Goal: Task Accomplishment & Management: Complete application form

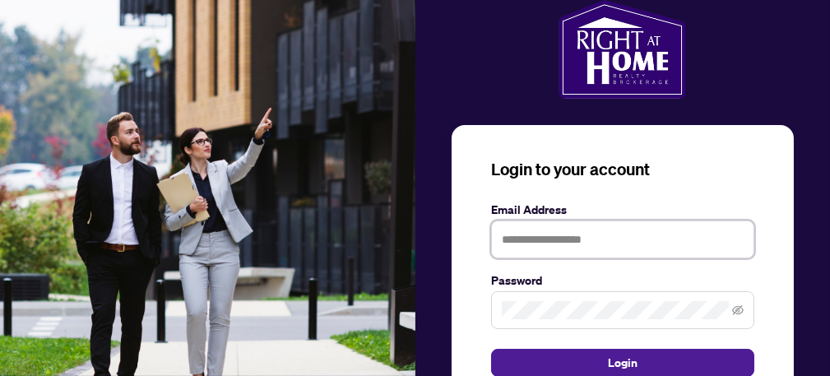
click at [539, 238] on input "text" at bounding box center [622, 239] width 263 height 38
type input "**********"
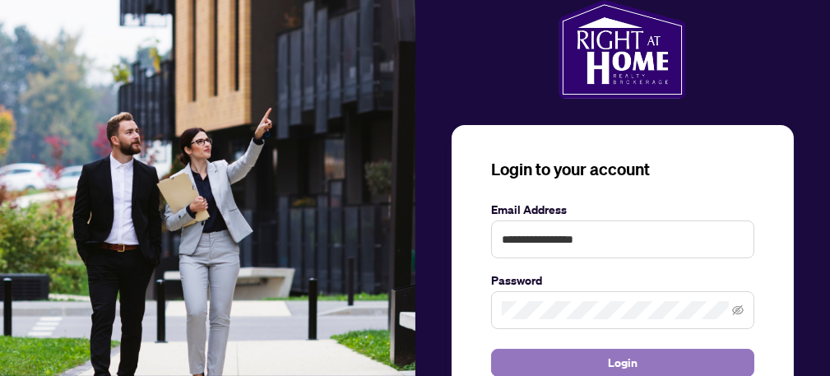
click at [576, 366] on button "Login" at bounding box center [622, 363] width 263 height 28
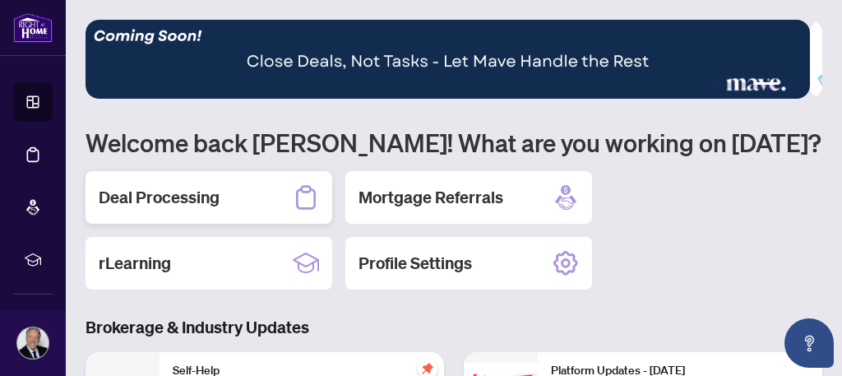
click at [233, 198] on div "Deal Processing" at bounding box center [209, 197] width 247 height 53
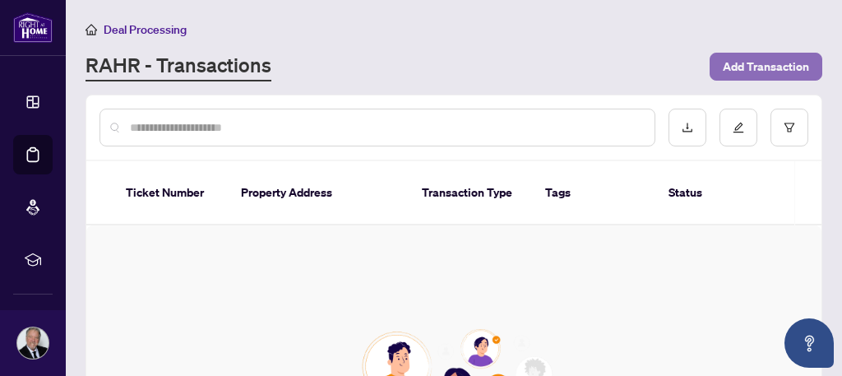
click at [741, 67] on span "Add Transaction" at bounding box center [766, 66] width 86 height 26
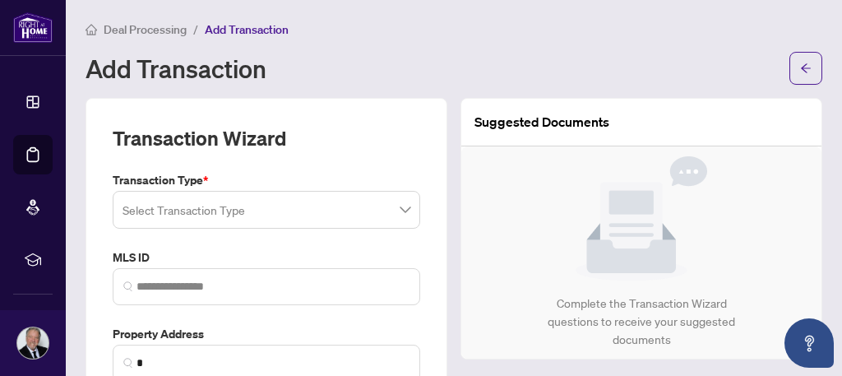
click at [269, 212] on div "Select Transaction Type" at bounding box center [267, 210] width 308 height 38
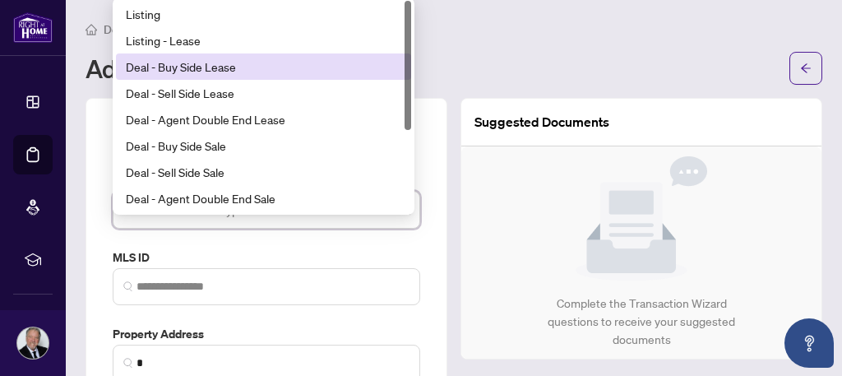
click at [221, 69] on div "Deal - Buy Side Lease" at bounding box center [263, 67] width 275 height 18
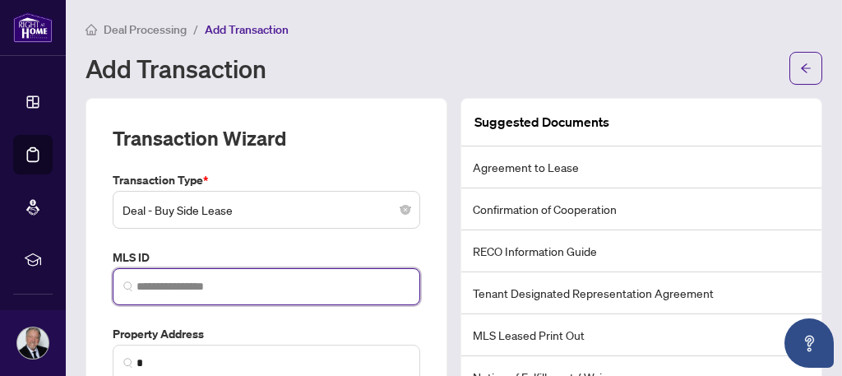
click at [252, 287] on input "search" at bounding box center [272, 286] width 273 height 17
click at [141, 284] on input "search" at bounding box center [272, 286] width 273 height 17
paste input "*********"
type input "*********"
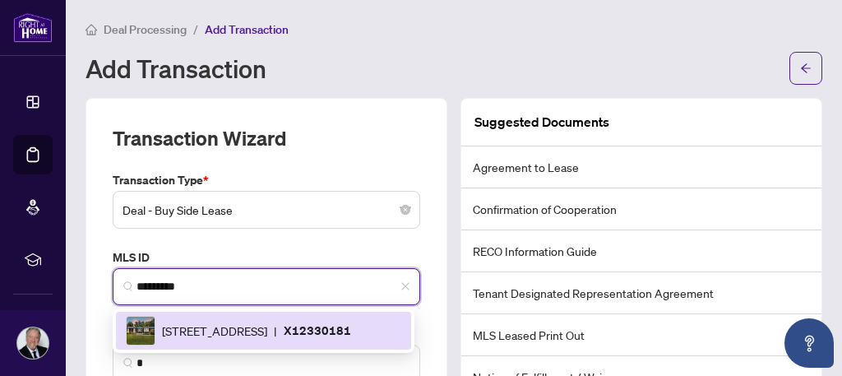
scroll to position [82, 0]
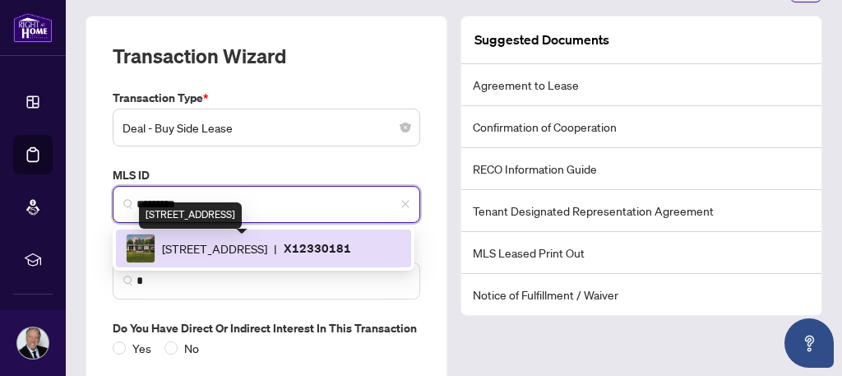
click at [215, 246] on span "[STREET_ADDRESS]" at bounding box center [214, 248] width 105 height 18
type input "**********"
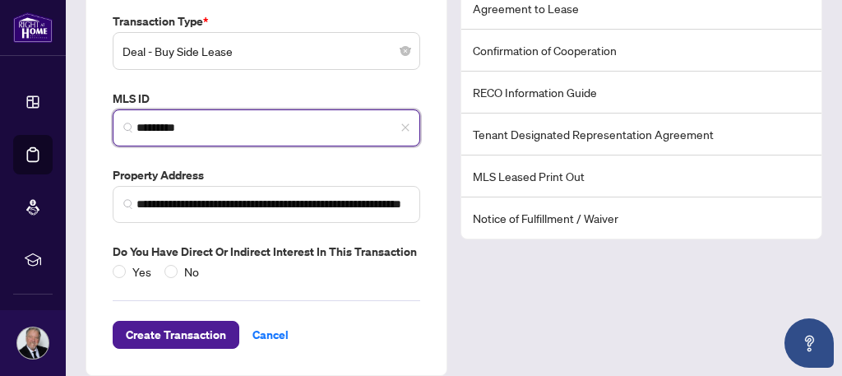
scroll to position [164, 0]
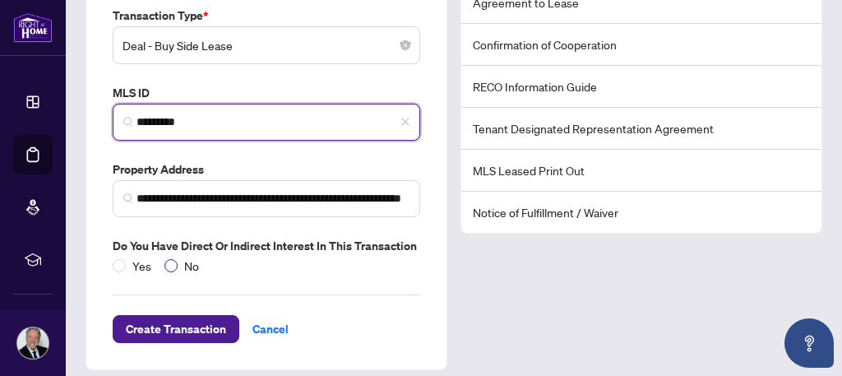
type input "*********"
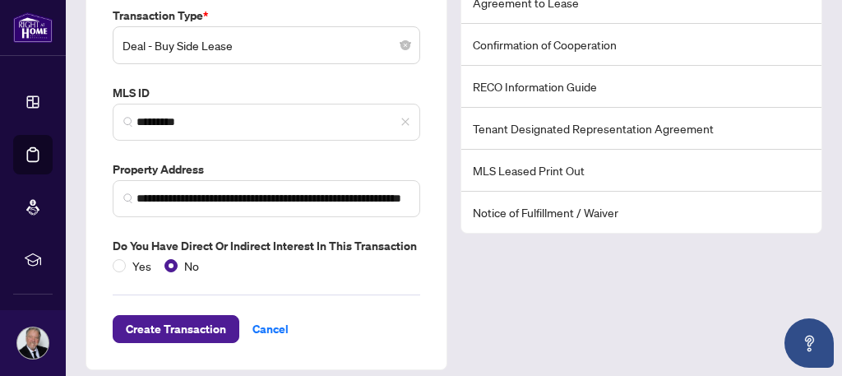
scroll to position [176, 0]
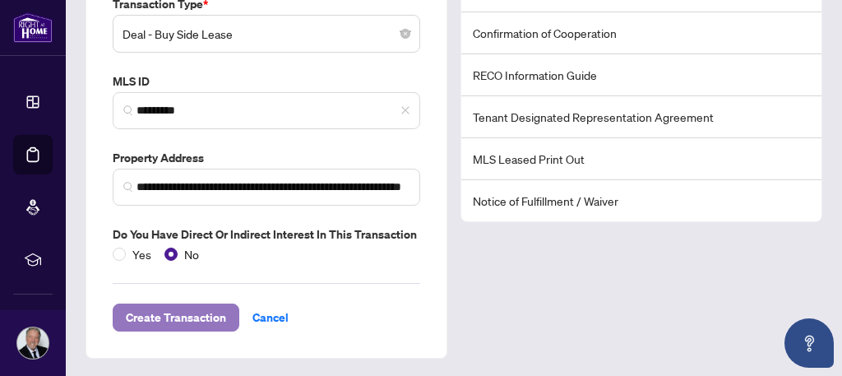
click at [163, 317] on span "Create Transaction" at bounding box center [176, 317] width 100 height 26
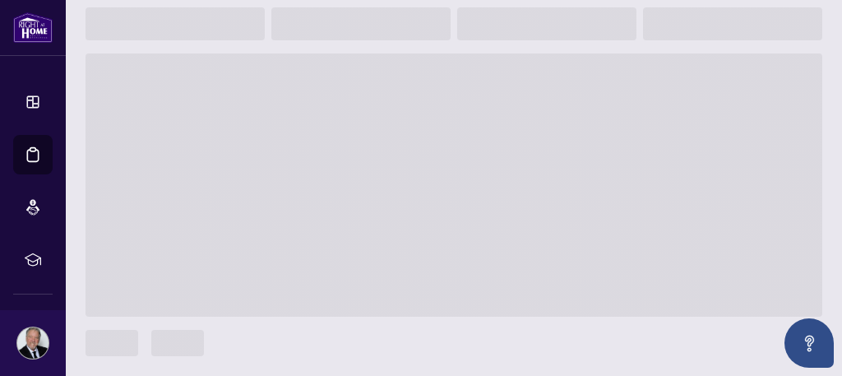
scroll to position [155, 0]
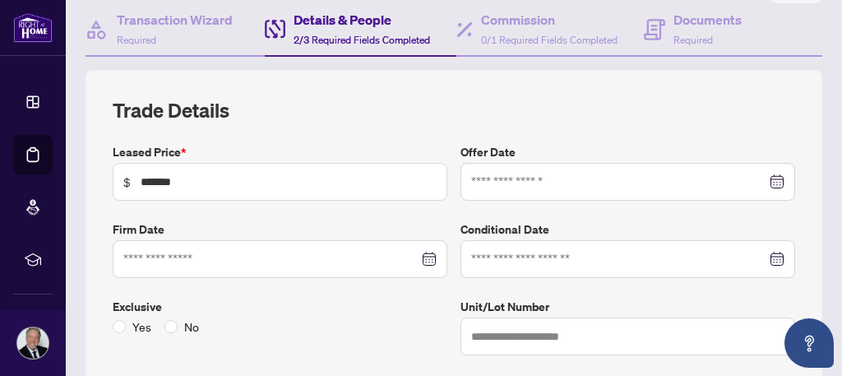
type input "**********"
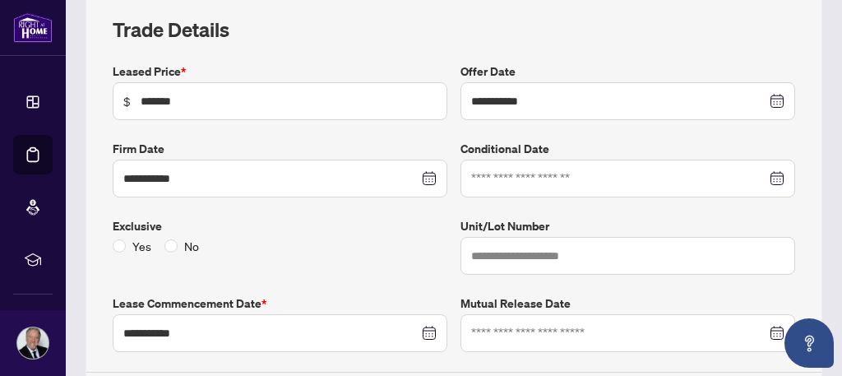
scroll to position [320, 0]
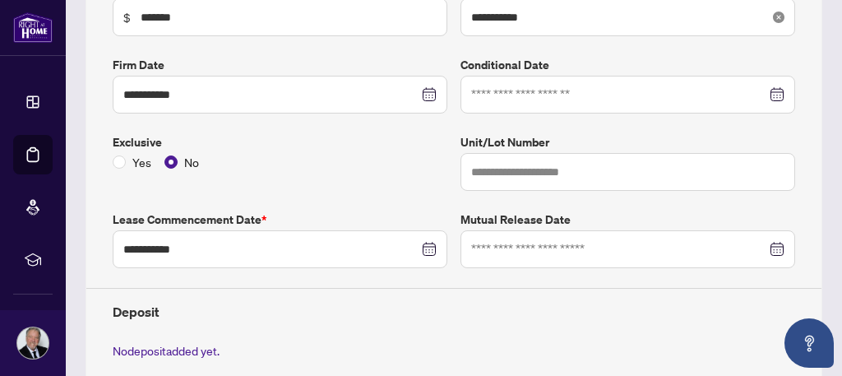
click at [773, 23] on icon "close-circle" at bounding box center [779, 18] width 12 height 12
click at [765, 26] on div at bounding box center [627, 17] width 313 height 18
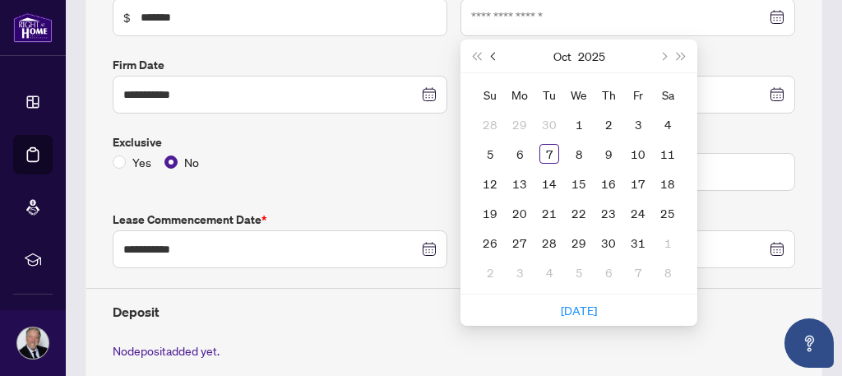
click at [485, 72] on button "Previous month (PageUp)" at bounding box center [494, 55] width 18 height 33
type input "**********"
click at [602, 134] on div "4" at bounding box center [609, 124] width 20 height 20
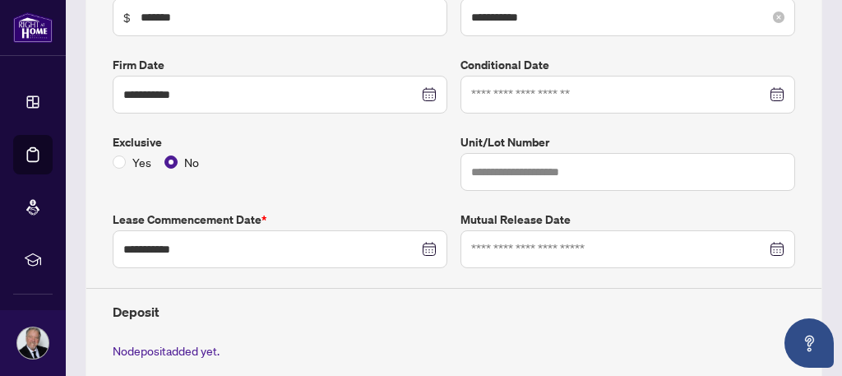
click at [766, 104] on div at bounding box center [627, 95] width 313 height 18
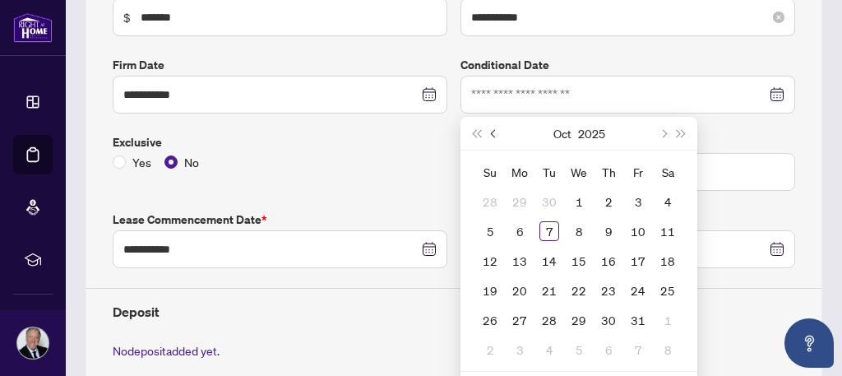
click at [491, 137] on span "Previous month (PageUp)" at bounding box center [495, 133] width 8 height 8
type input "**********"
click at [602, 241] on div "11" at bounding box center [609, 231] width 20 height 20
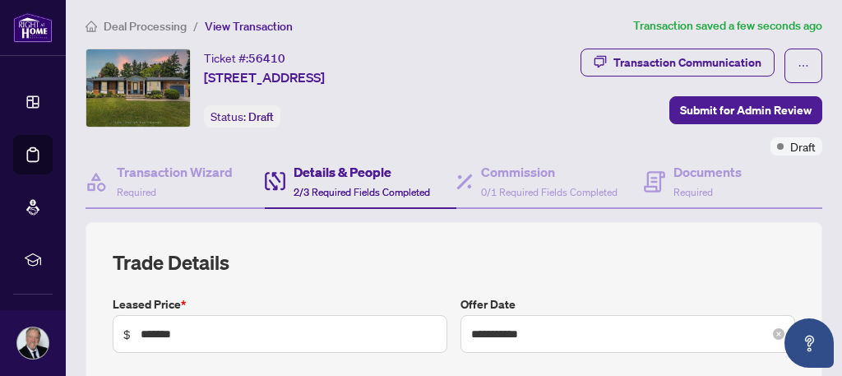
scroll to position [0, 0]
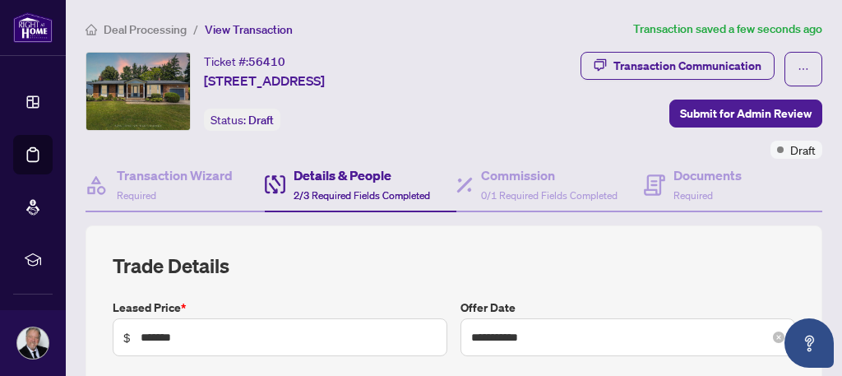
click at [160, 27] on span "Deal Processing" at bounding box center [145, 29] width 83 height 15
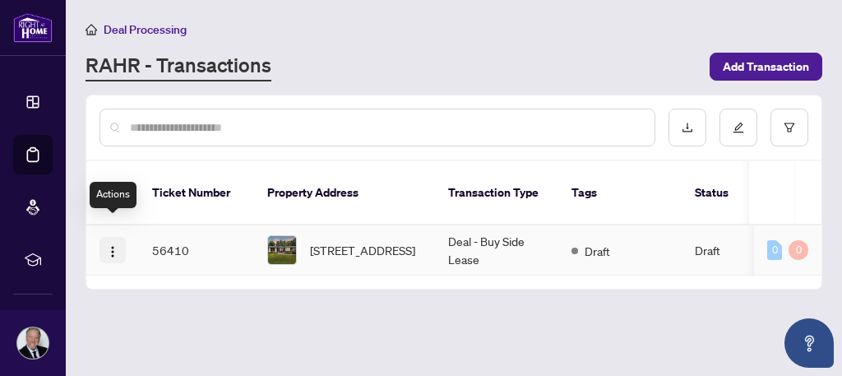
click at [109, 245] on img "button" at bounding box center [112, 251] width 13 height 13
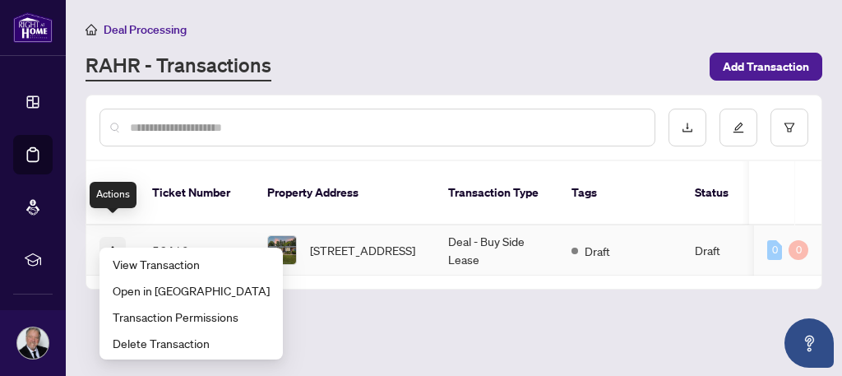
click at [109, 245] on img "button" at bounding box center [112, 251] width 13 height 13
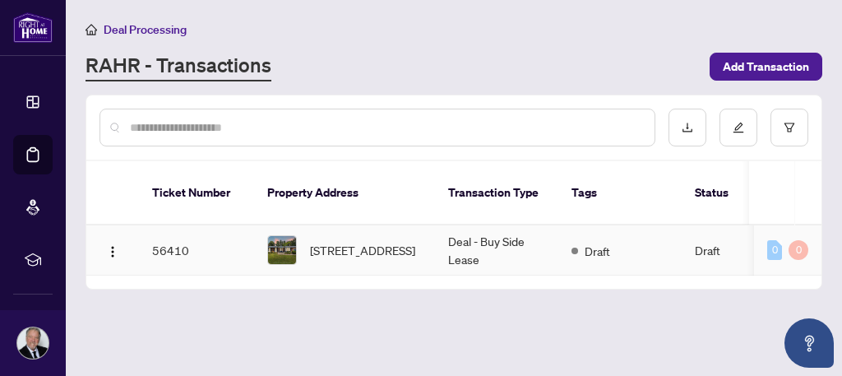
click at [496, 226] on td "Deal - Buy Side Lease" at bounding box center [496, 250] width 123 height 50
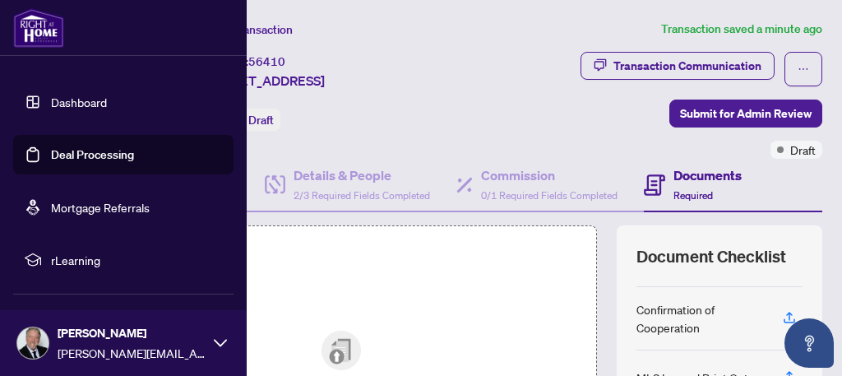
click at [107, 104] on link "Dashboard" at bounding box center [79, 102] width 56 height 15
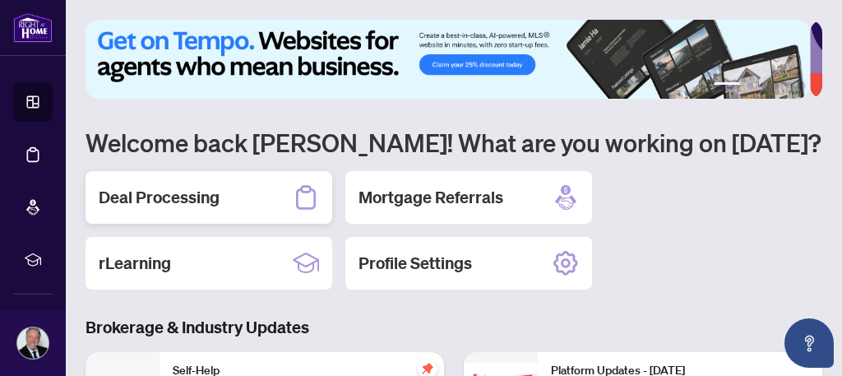
click at [265, 192] on div "Deal Processing" at bounding box center [209, 197] width 247 height 53
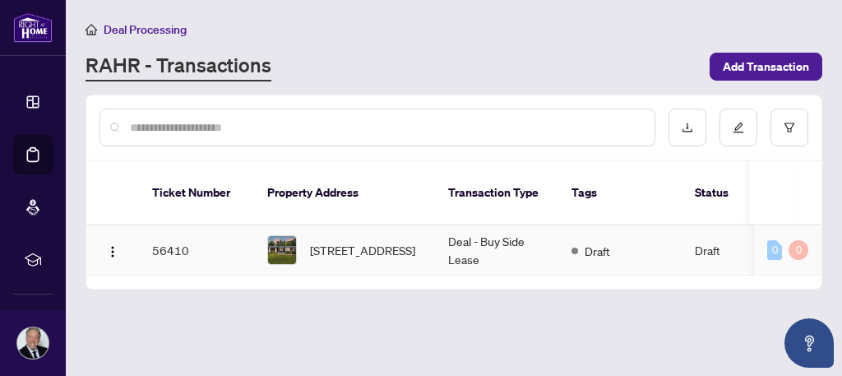
click at [456, 225] on td "Deal - Buy Side Lease" at bounding box center [496, 250] width 123 height 50
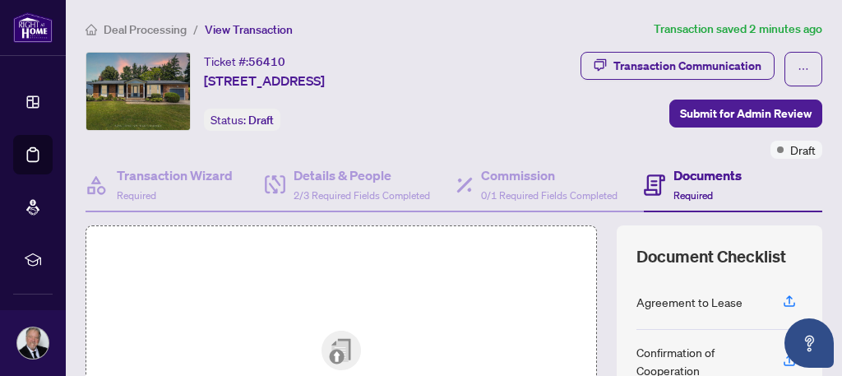
scroll to position [82, 0]
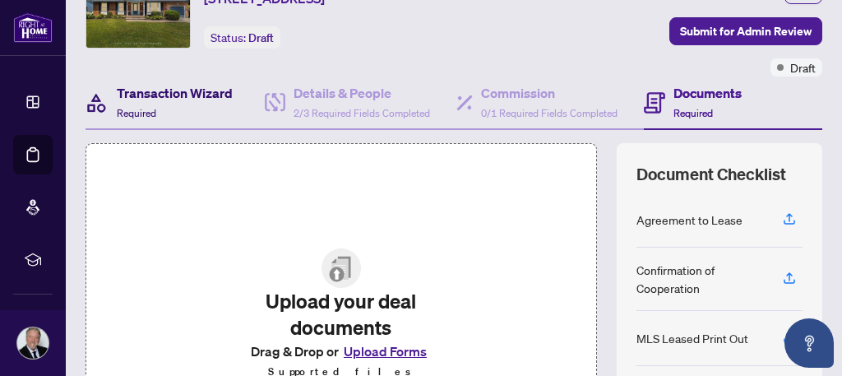
click at [152, 122] on div "Transaction Wizard Required" at bounding box center [175, 102] width 116 height 39
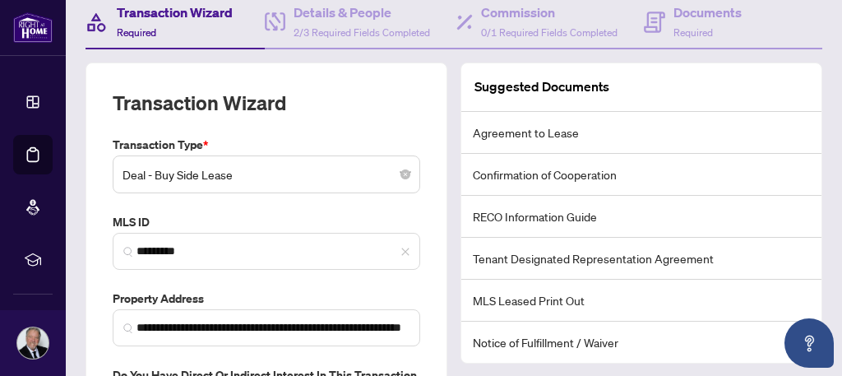
scroll to position [164, 0]
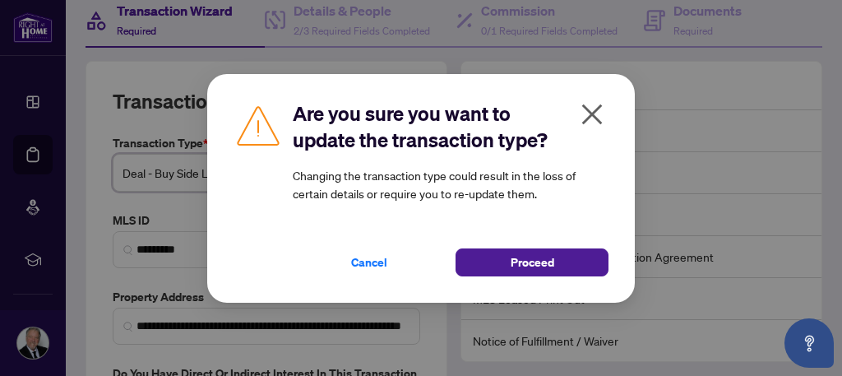
click at [400, 207] on body "**********" at bounding box center [421, 188] width 842 height 376
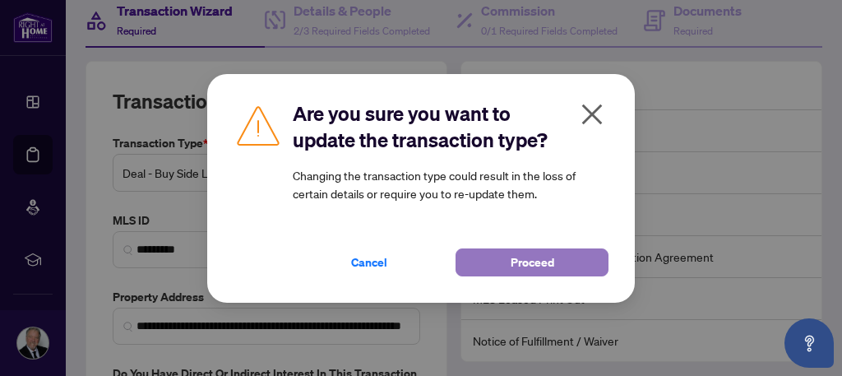
click at [490, 259] on button "Proceed" at bounding box center [532, 262] width 153 height 28
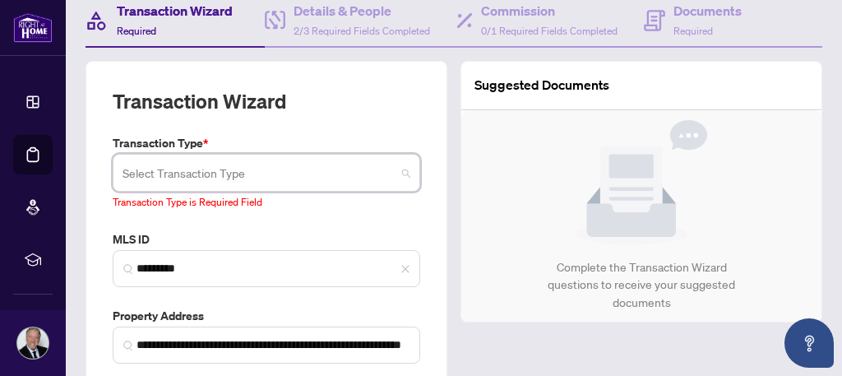
click at [383, 192] on div "Select Transaction Type 13 14 Listing Listing - Lease Deal - Buy Side Lease Dea…" at bounding box center [267, 173] width 308 height 38
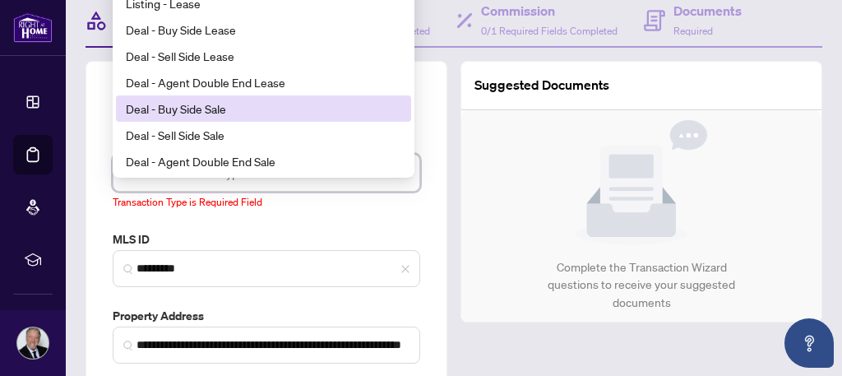
click at [204, 118] on div "Deal - Buy Side Sale" at bounding box center [263, 108] width 275 height 18
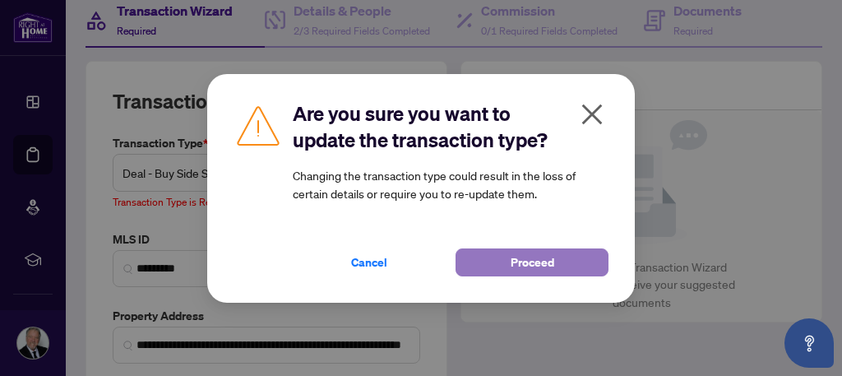
click at [488, 261] on button "Proceed" at bounding box center [532, 262] width 153 height 28
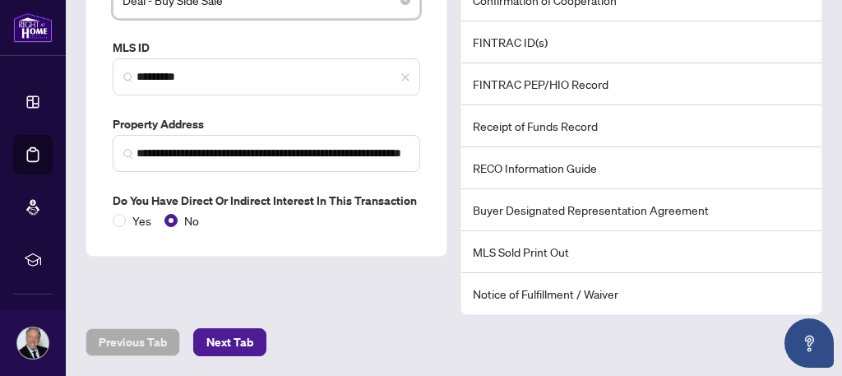
scroll to position [370, 0]
click at [230, 340] on span "Next Tab" at bounding box center [229, 342] width 47 height 26
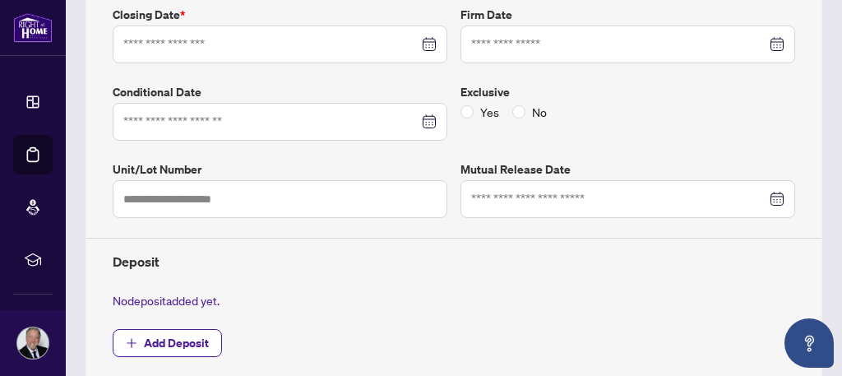
type input "**********"
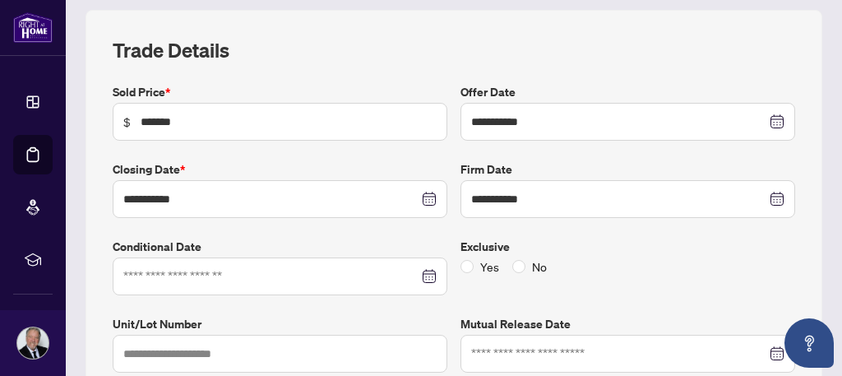
scroll to position [206, 0]
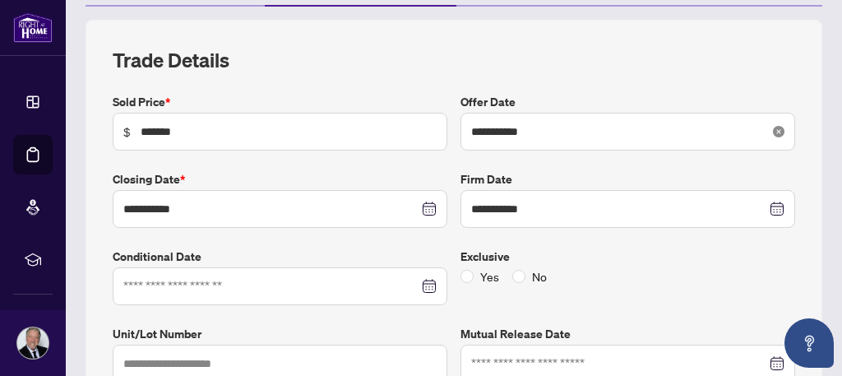
click at [773, 137] on icon "close-circle" at bounding box center [779, 132] width 12 height 12
click at [765, 141] on div at bounding box center [627, 132] width 313 height 18
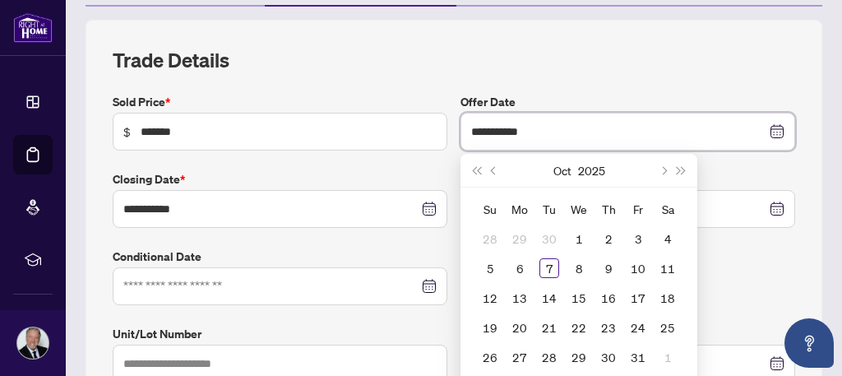
type input "**********"
click at [491, 174] on span "Previous month (PageUp)" at bounding box center [495, 170] width 8 height 8
type input "**********"
click at [604, 248] on div "4" at bounding box center [609, 239] width 20 height 20
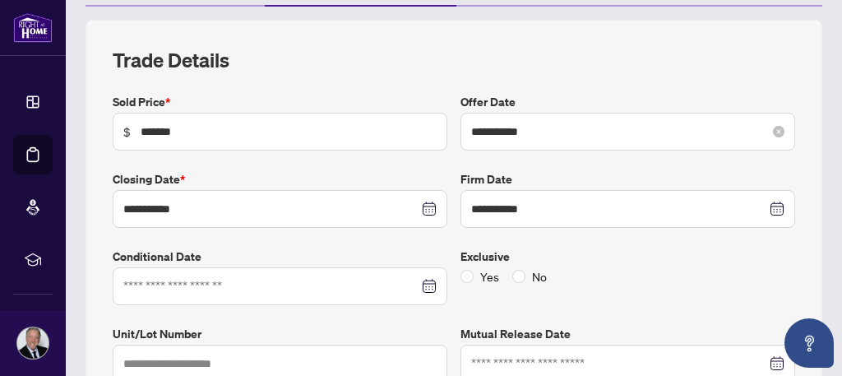
scroll to position [288, 0]
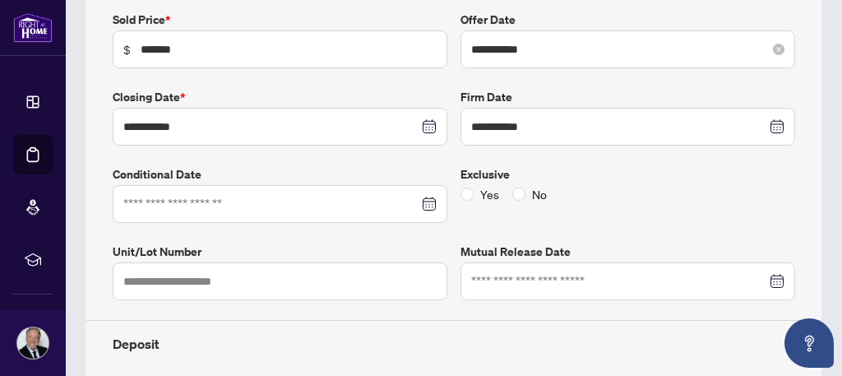
click at [419, 213] on div at bounding box center [279, 204] width 313 height 18
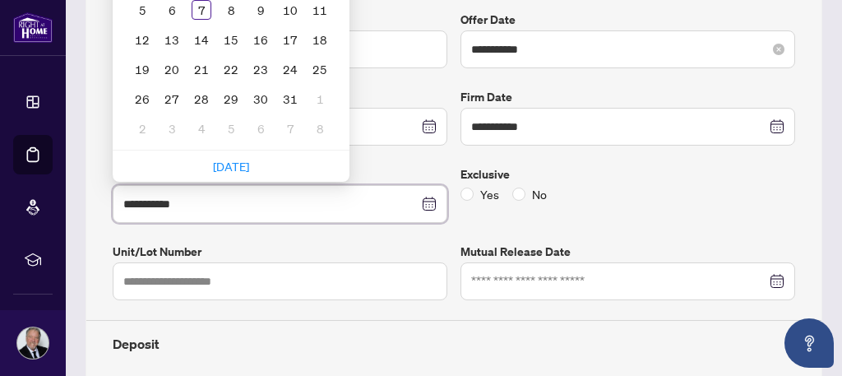
scroll to position [206, 0]
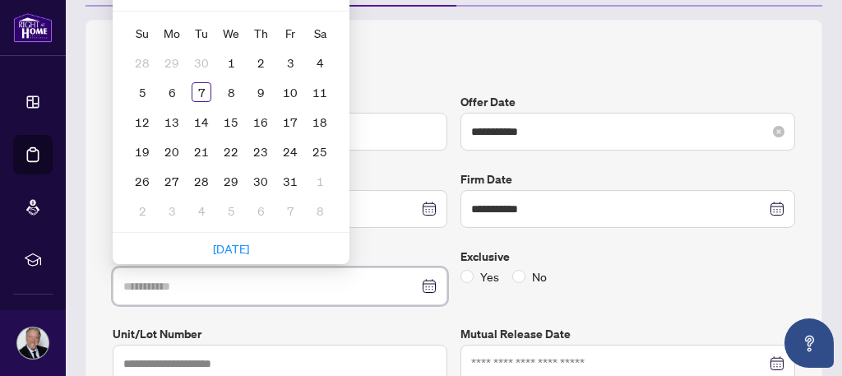
type input "**********"
click at [266, 102] on div "11" at bounding box center [261, 92] width 20 height 20
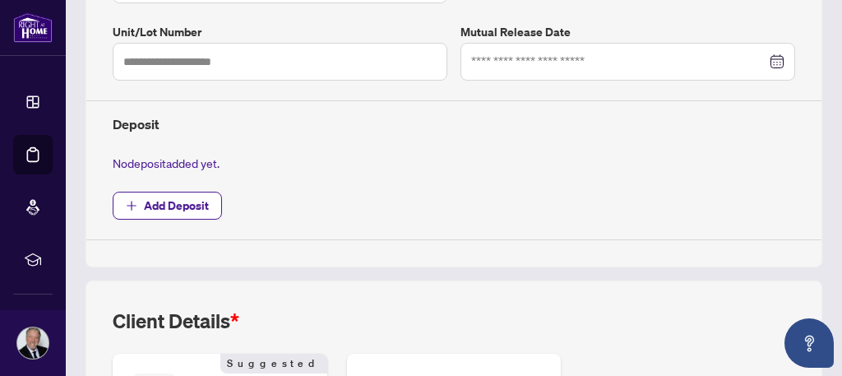
scroll to position [480, 0]
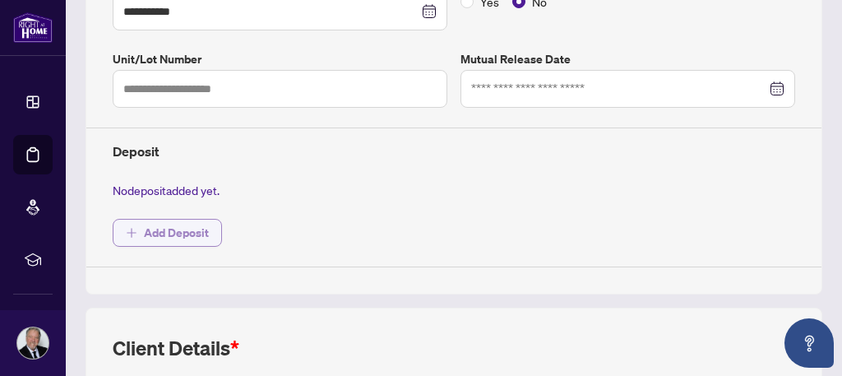
click at [185, 246] on span "Add Deposit" at bounding box center [176, 233] width 65 height 26
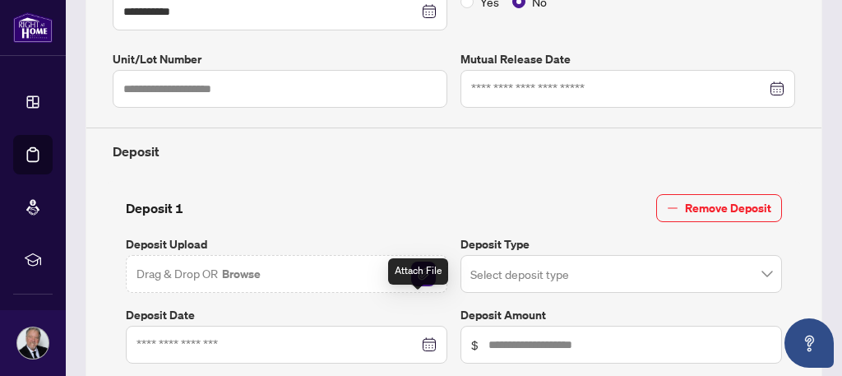
click at [415, 286] on img "button" at bounding box center [423, 273] width 25 height 25
click at [670, 294] on input "search" at bounding box center [613, 276] width 287 height 36
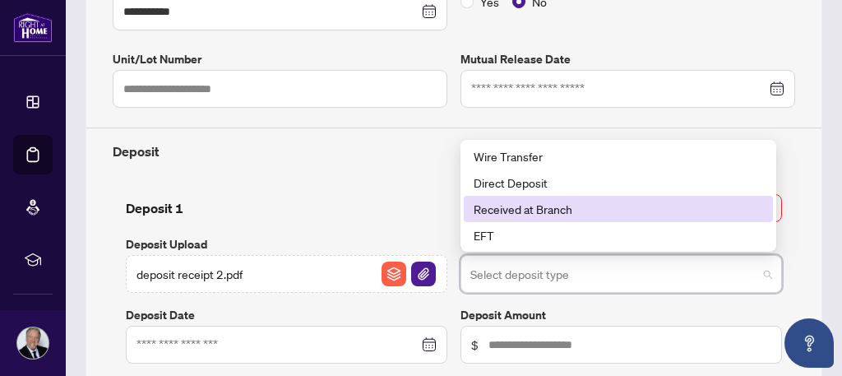
click at [540, 218] on div "Received at Branch" at bounding box center [618, 209] width 289 height 18
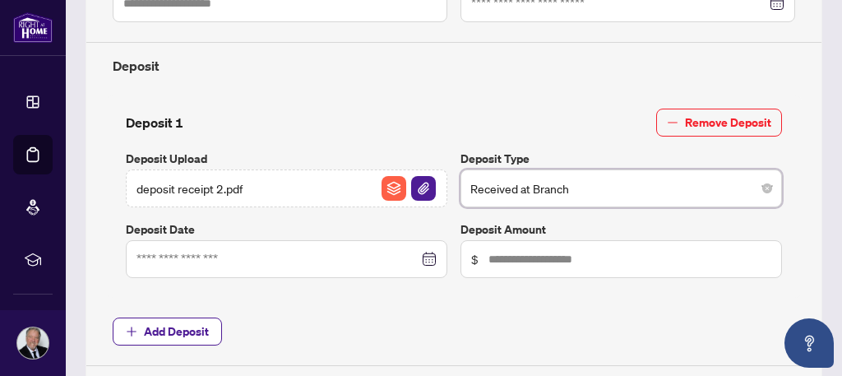
scroll to position [727, 0]
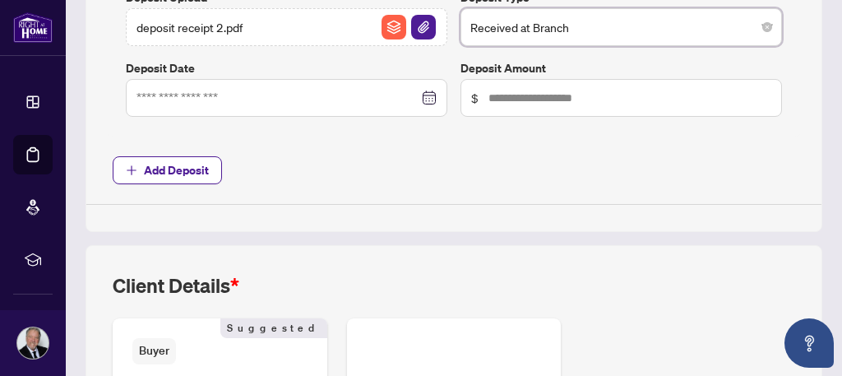
click at [423, 107] on div at bounding box center [286, 98] width 300 height 18
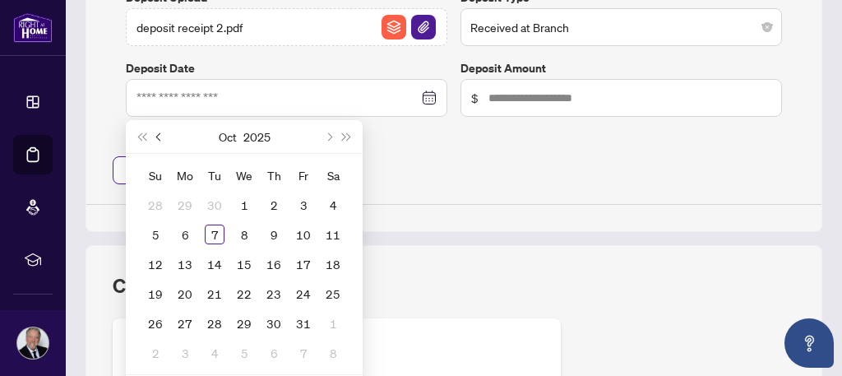
click at [155, 153] on button "Previous month (PageUp)" at bounding box center [159, 136] width 18 height 33
type input "**********"
click at [307, 215] on div "5" at bounding box center [304, 205] width 20 height 20
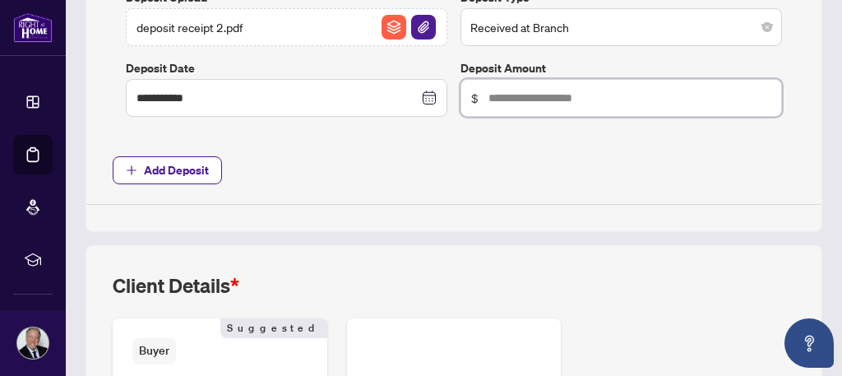
click at [588, 107] on input "text" at bounding box center [629, 98] width 283 height 18
type input "*****"
click at [426, 184] on span "Add Deposit" at bounding box center [454, 170] width 682 height 28
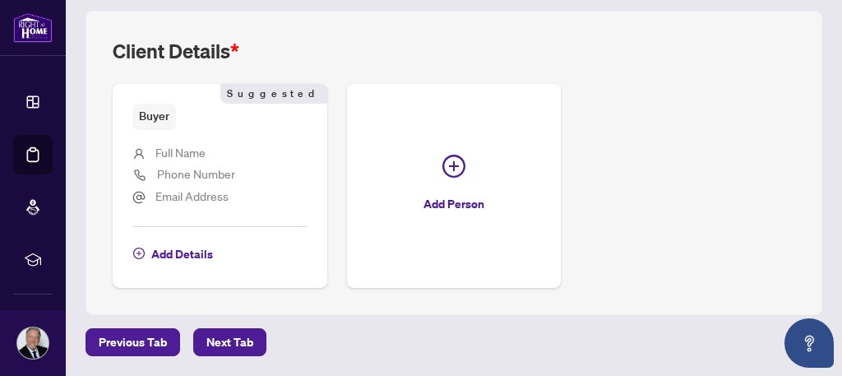
scroll to position [974, 0]
click at [183, 267] on span "Add Details" at bounding box center [182, 254] width 62 height 26
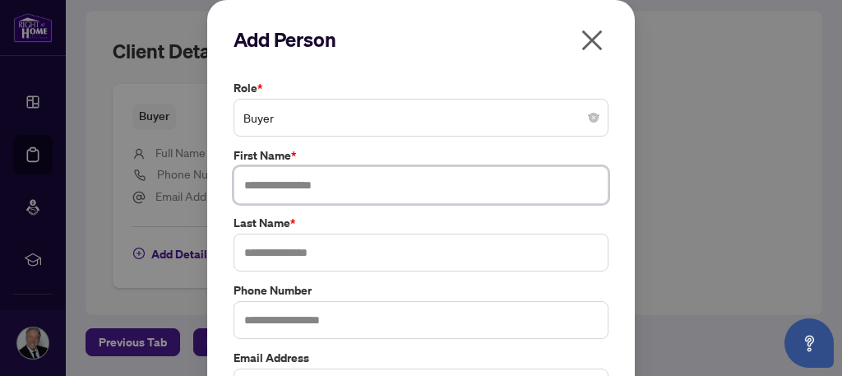
click at [292, 189] on input "text" at bounding box center [421, 185] width 375 height 38
type input "*****"
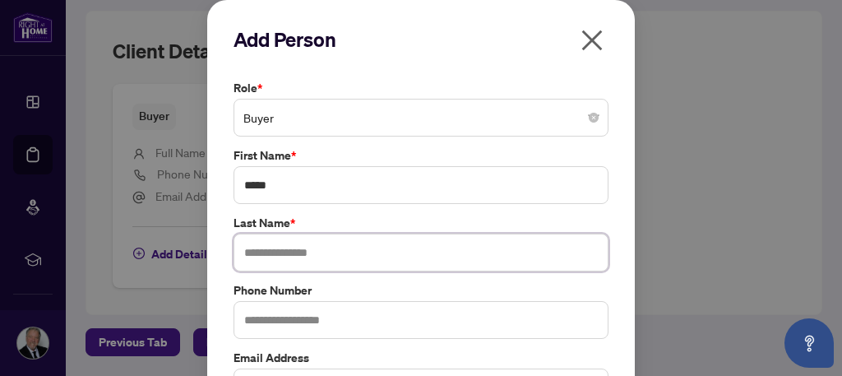
click at [300, 250] on input "text" at bounding box center [421, 253] width 375 height 38
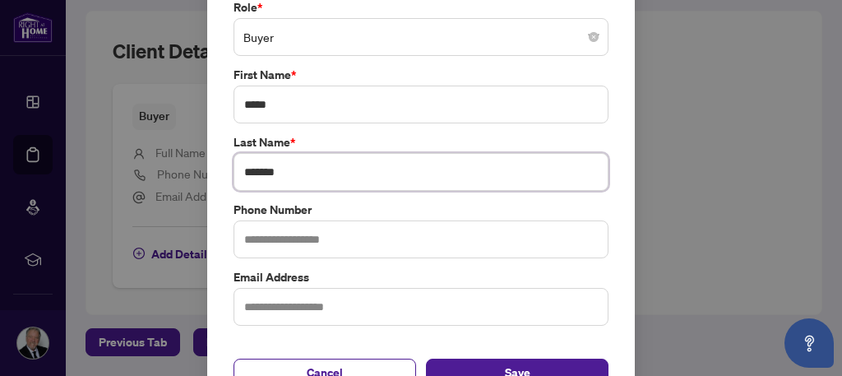
scroll to position [82, 0]
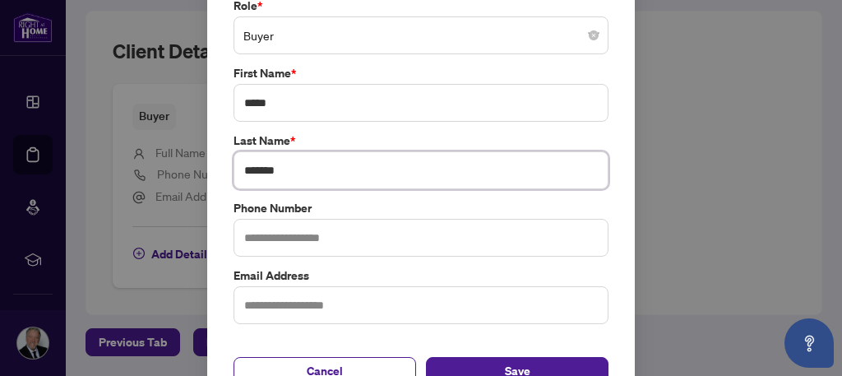
type input "*******"
click at [298, 241] on input "text" at bounding box center [421, 238] width 375 height 38
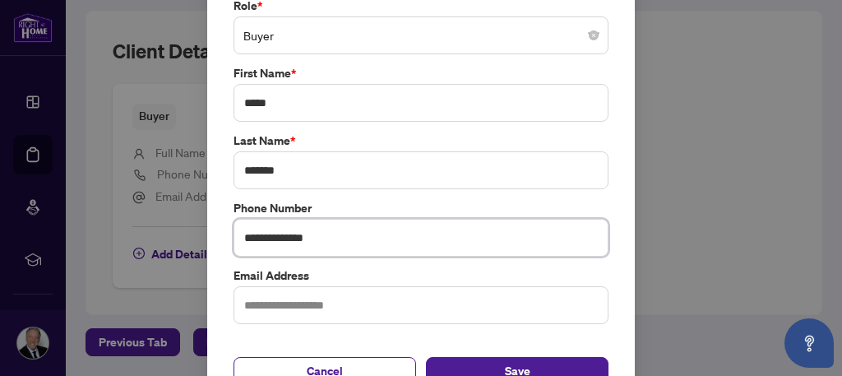
type input "**********"
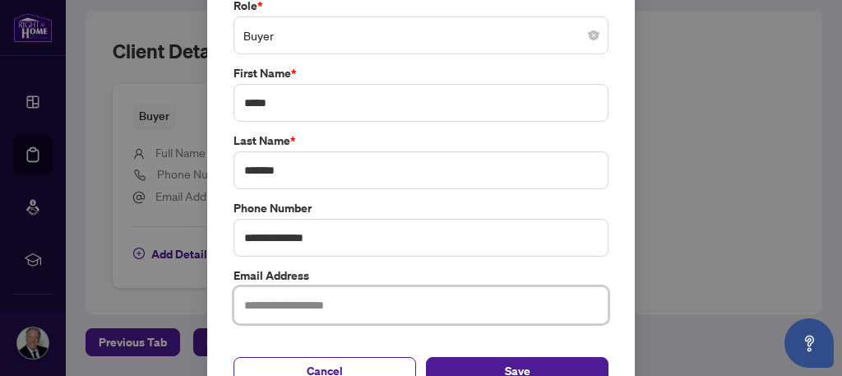
click at [294, 304] on input "text" at bounding box center [421, 305] width 375 height 38
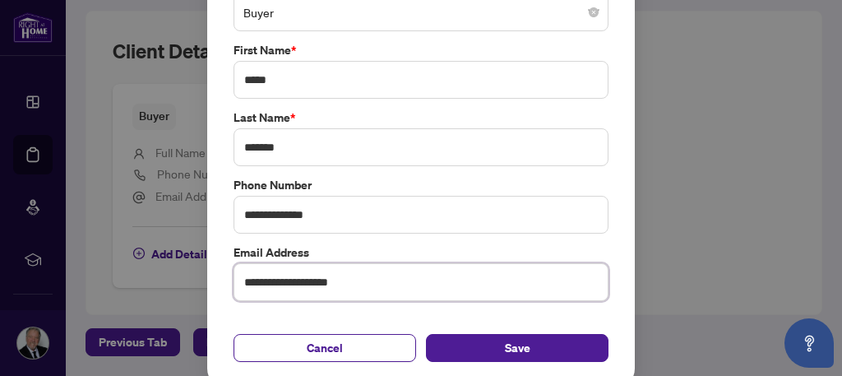
scroll to position [115, 0]
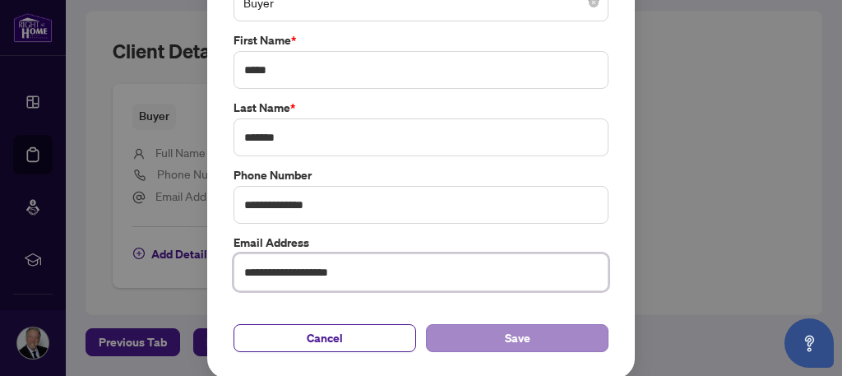
type input "**********"
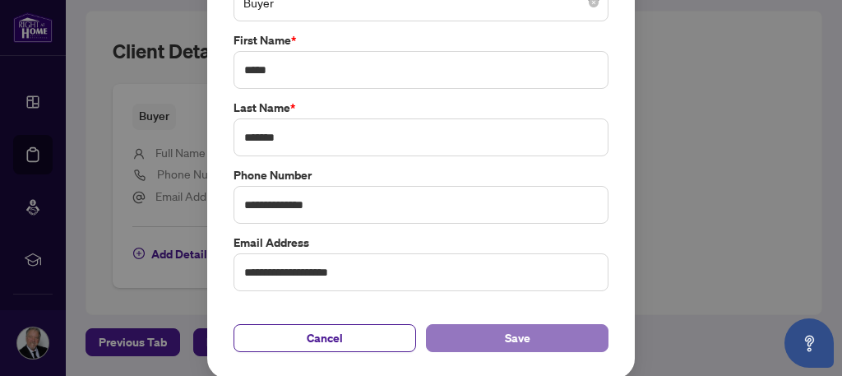
click at [507, 330] on span "Save" at bounding box center [517, 338] width 25 height 26
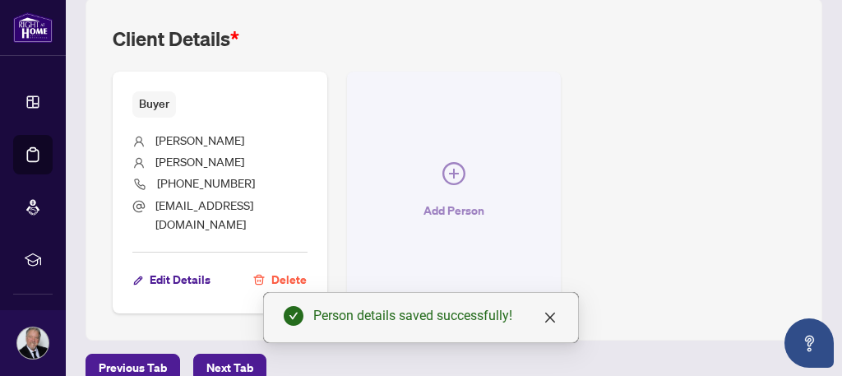
click at [449, 178] on icon "plus-circle" at bounding box center [454, 174] width 10 height 10
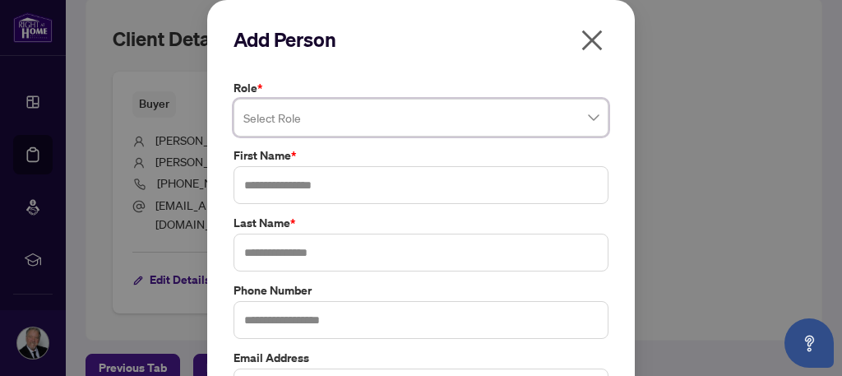
click at [589, 118] on span at bounding box center [420, 117] width 355 height 31
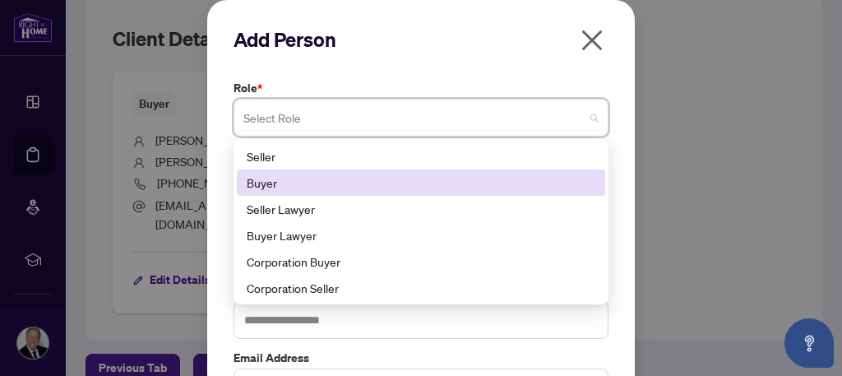
click at [317, 185] on div "Buyer" at bounding box center [421, 182] width 349 height 18
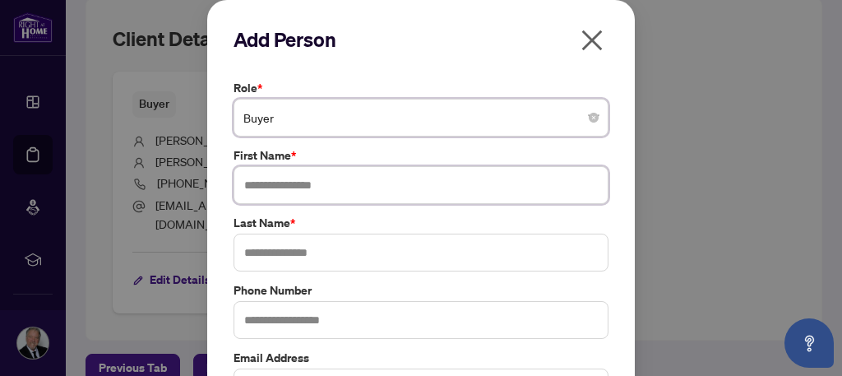
click at [317, 185] on input "text" at bounding box center [421, 185] width 375 height 38
type input "*******"
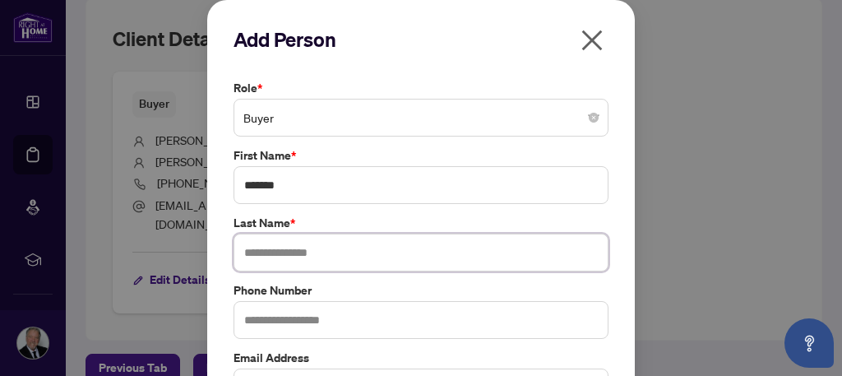
click at [289, 254] on input "text" at bounding box center [421, 253] width 375 height 38
type input "*******"
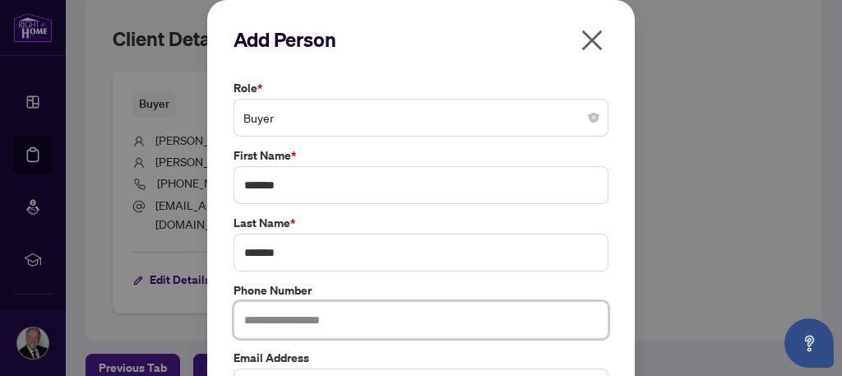
click at [275, 319] on input "text" at bounding box center [421, 320] width 375 height 38
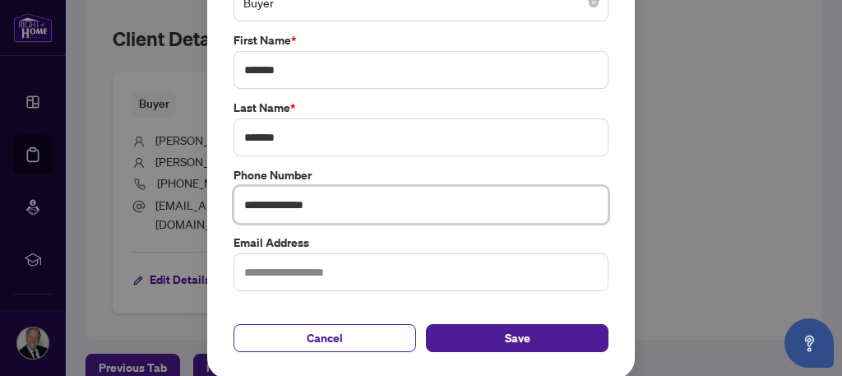
type input "**********"
click at [318, 271] on input "text" at bounding box center [421, 272] width 375 height 38
click at [286, 275] on input "text" at bounding box center [421, 272] width 375 height 38
paste input "**********"
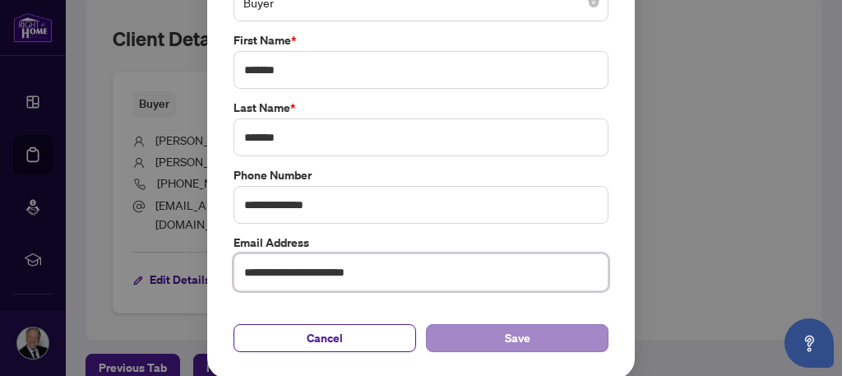
type input "**********"
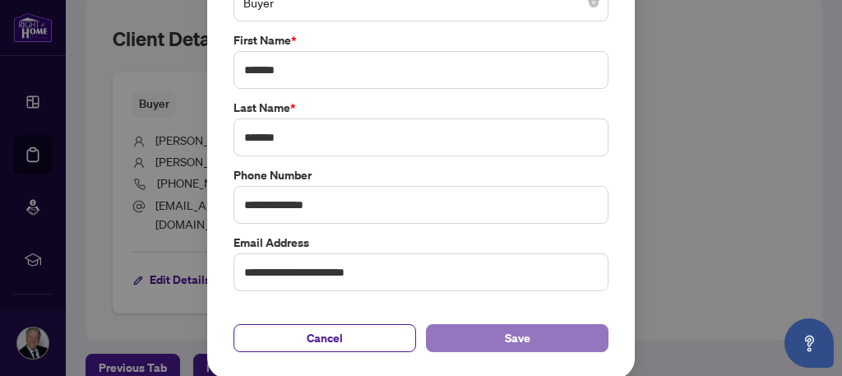
click at [487, 335] on button "Save" at bounding box center [517, 338] width 183 height 28
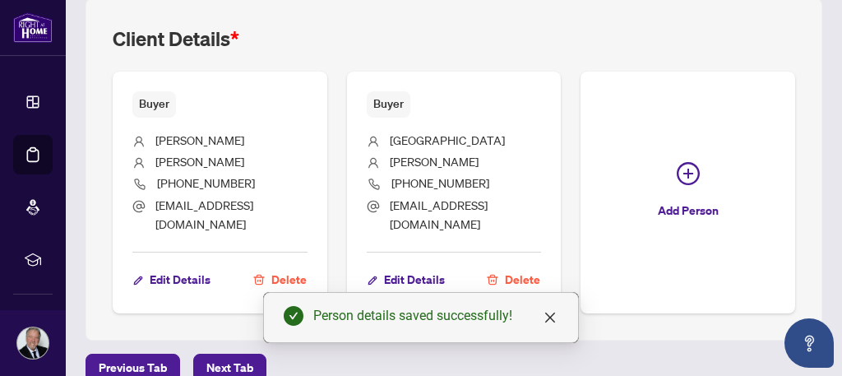
scroll to position [1014, 0]
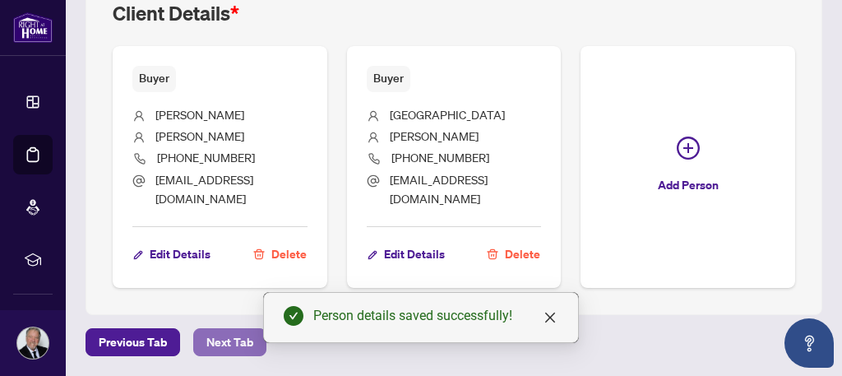
click at [238, 343] on span "Next Tab" at bounding box center [229, 342] width 47 height 26
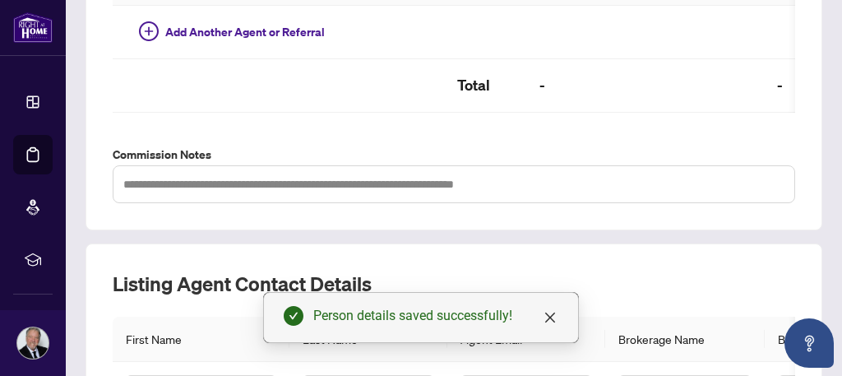
scroll to position [708, 0]
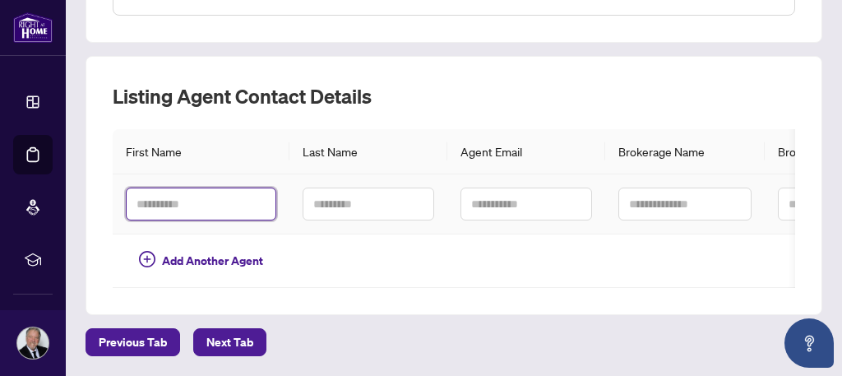
click at [178, 198] on input "text" at bounding box center [201, 203] width 150 height 33
type input "********"
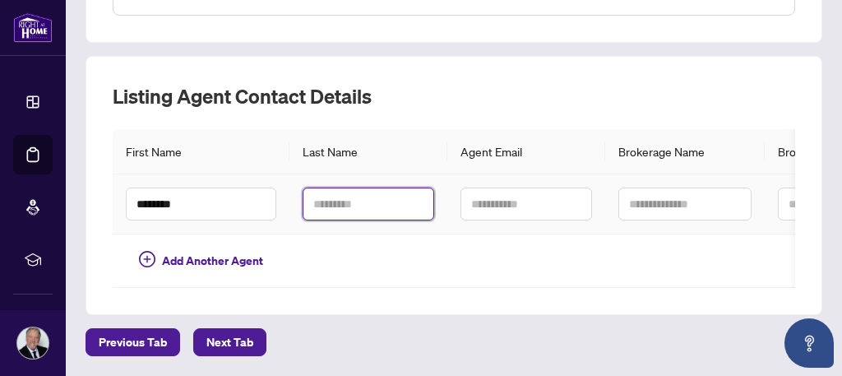
click at [331, 192] on input "text" at bounding box center [369, 203] width 132 height 33
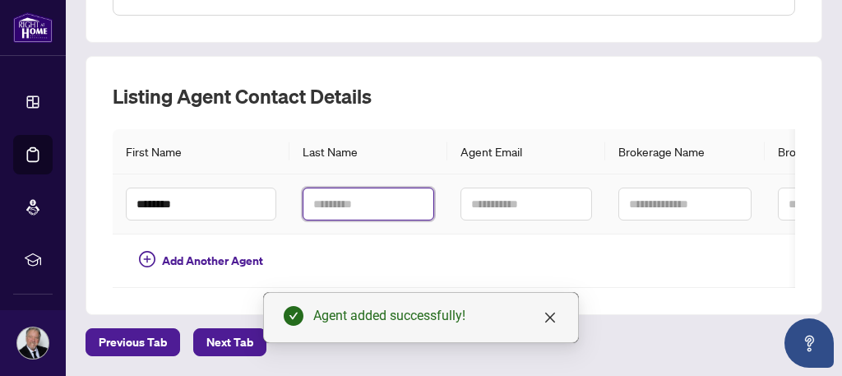
click at [331, 192] on input "text" at bounding box center [369, 203] width 132 height 33
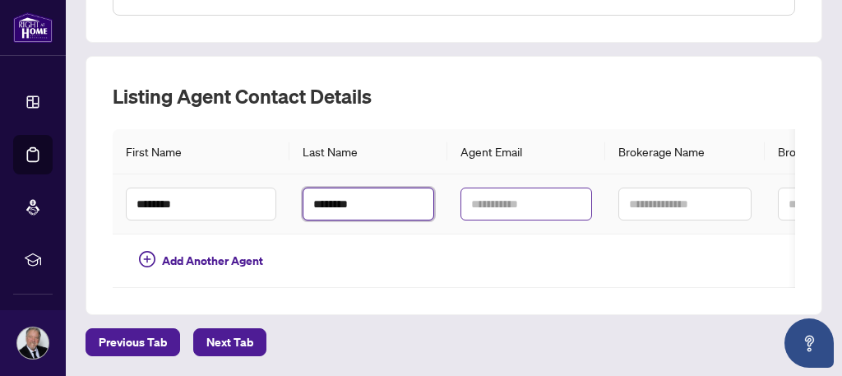
type input "********"
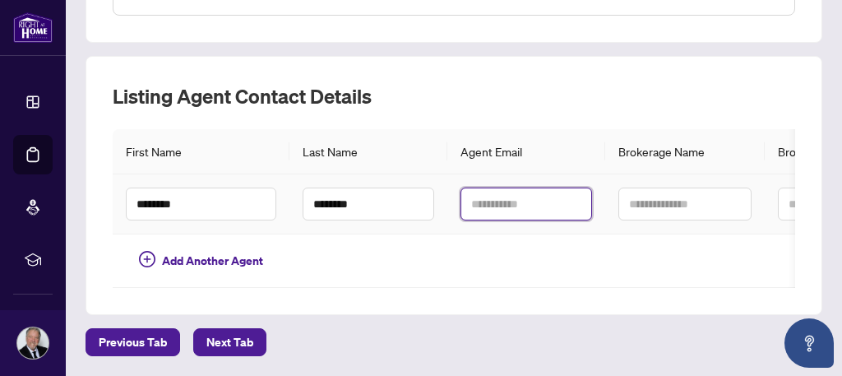
click at [502, 195] on input "text" at bounding box center [526, 203] width 132 height 33
click at [483, 194] on input "text" at bounding box center [526, 203] width 132 height 33
paste input "**********"
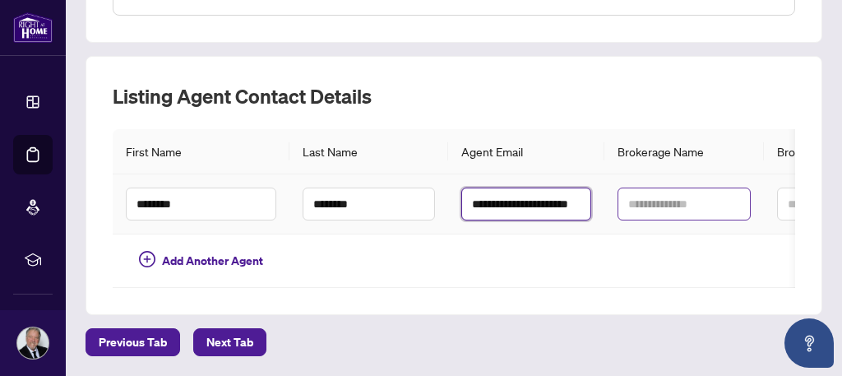
type input "**********"
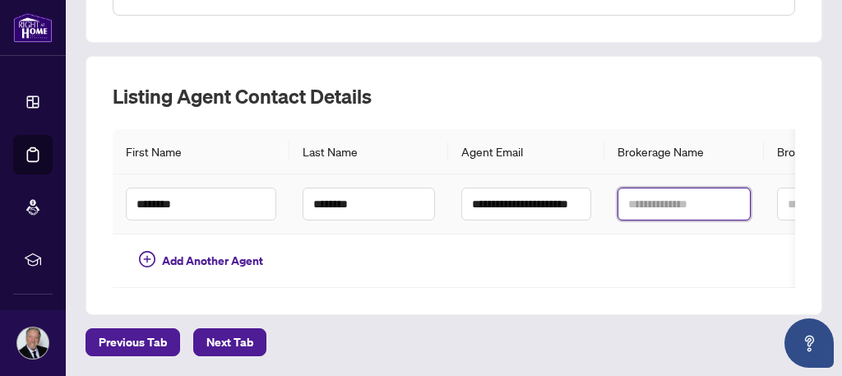
scroll to position [0, 0]
click at [629, 192] on input "text" at bounding box center [684, 203] width 133 height 33
type input "**********"
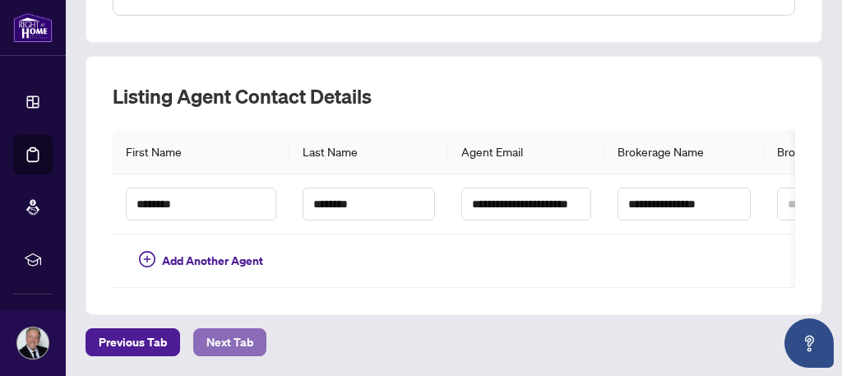
click at [229, 343] on span "Next Tab" at bounding box center [229, 342] width 47 height 26
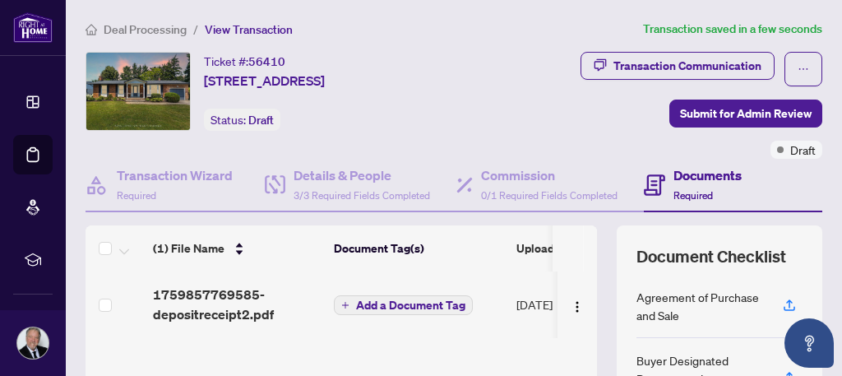
scroll to position [82, 0]
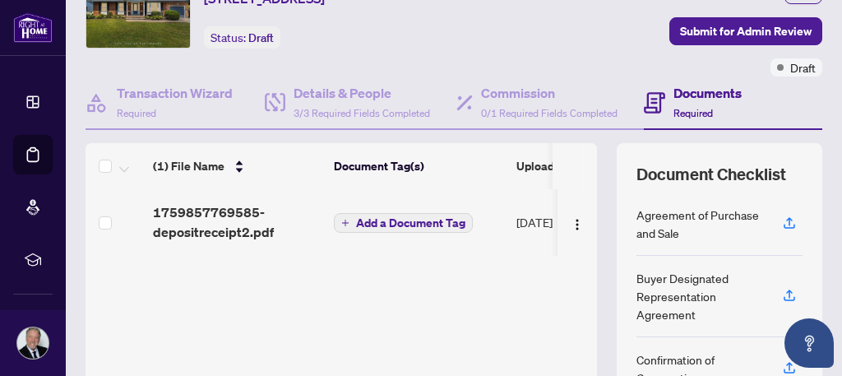
click at [375, 229] on span "Add a Document Tag" at bounding box center [410, 223] width 109 height 12
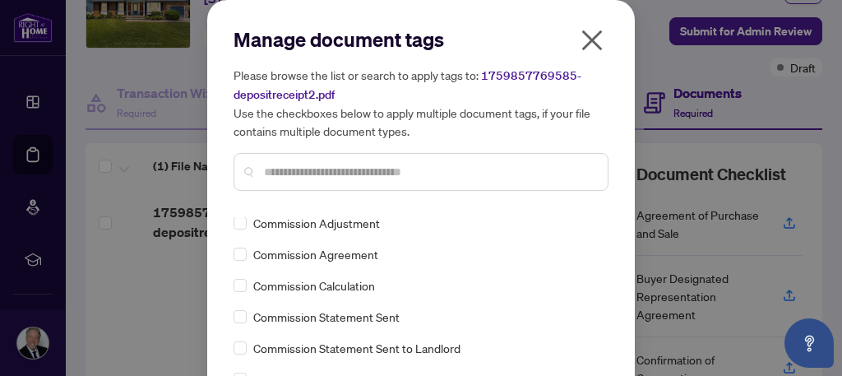
scroll to position [904, 0]
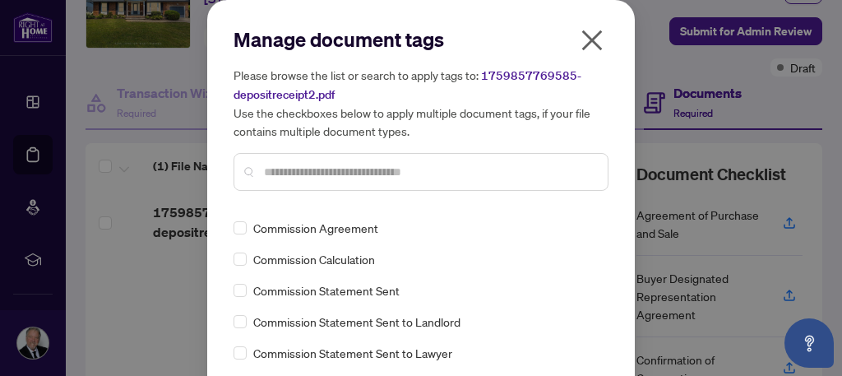
click at [583, 37] on icon "close" at bounding box center [592, 40] width 21 height 21
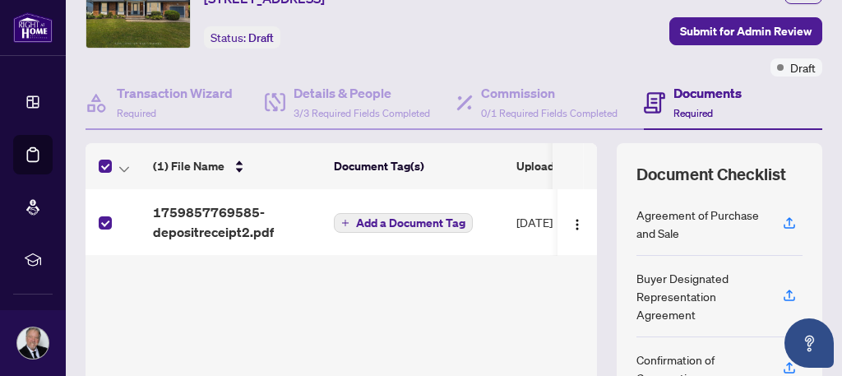
click at [383, 229] on span "Add a Document Tag" at bounding box center [410, 223] width 109 height 12
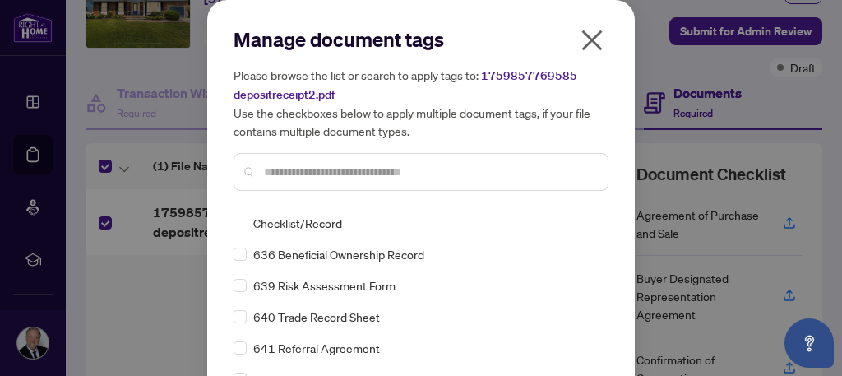
scroll to position [132, 0]
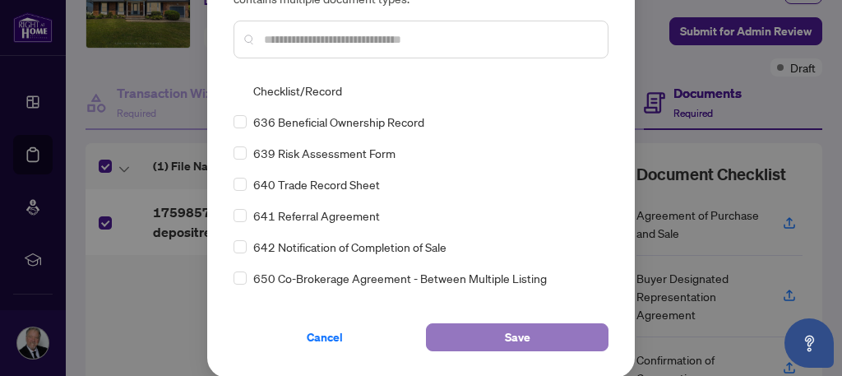
click at [514, 335] on span "Save" at bounding box center [517, 337] width 25 height 26
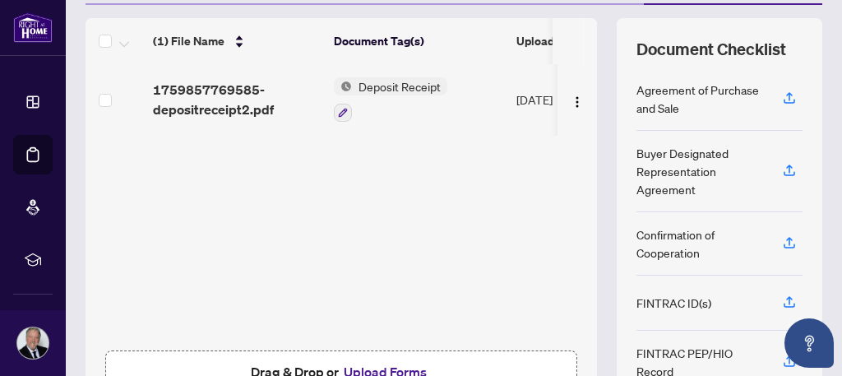
scroll to position [184, 0]
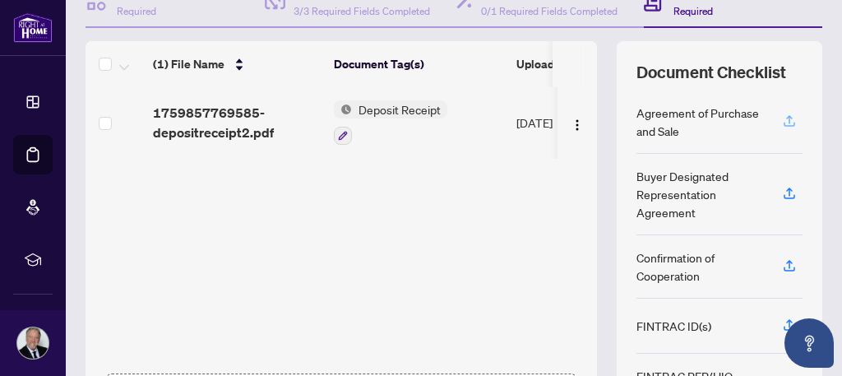
click at [782, 128] on icon "button" at bounding box center [789, 120] width 15 height 15
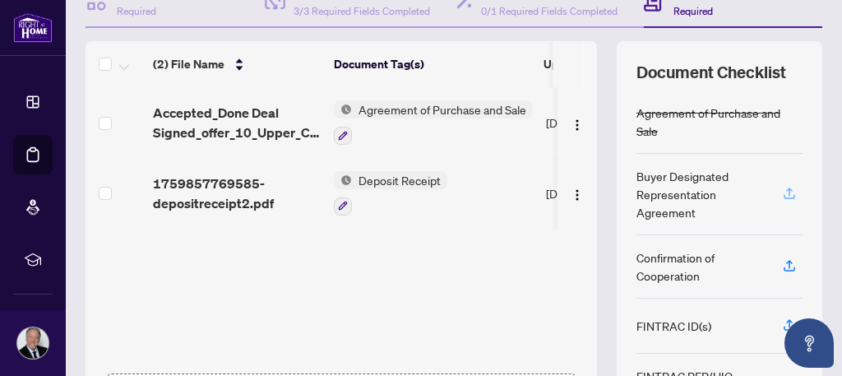
click at [782, 201] on icon "button" at bounding box center [789, 193] width 15 height 15
click at [786, 196] on icon "button" at bounding box center [789, 191] width 7 height 8
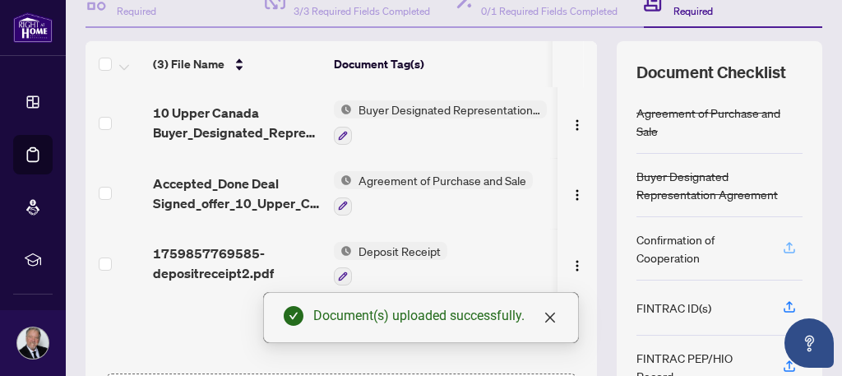
click at [782, 255] on icon "button" at bounding box center [789, 247] width 15 height 15
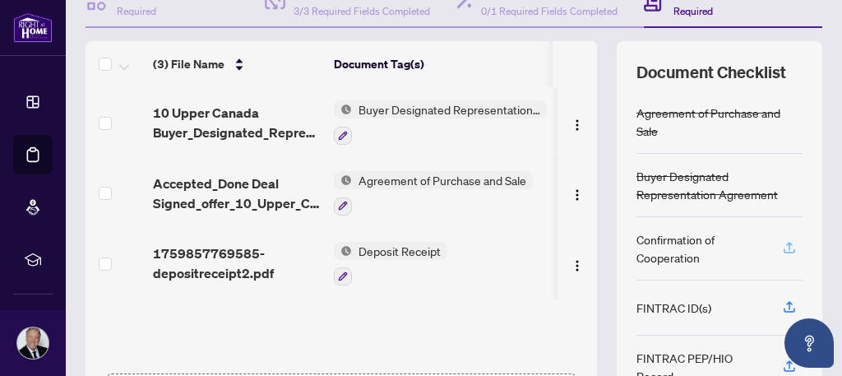
click at [786, 250] on icon "button" at bounding box center [789, 246] width 7 height 8
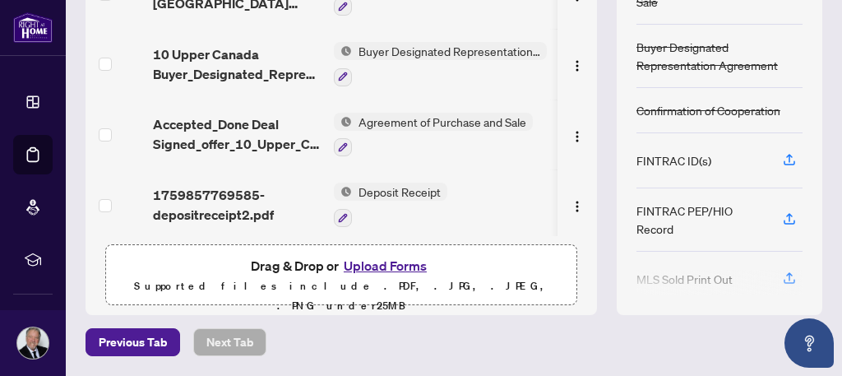
scroll to position [0, 0]
click at [782, 152] on icon "button" at bounding box center [789, 159] width 15 height 15
click at [786, 154] on icon "button" at bounding box center [789, 158] width 7 height 8
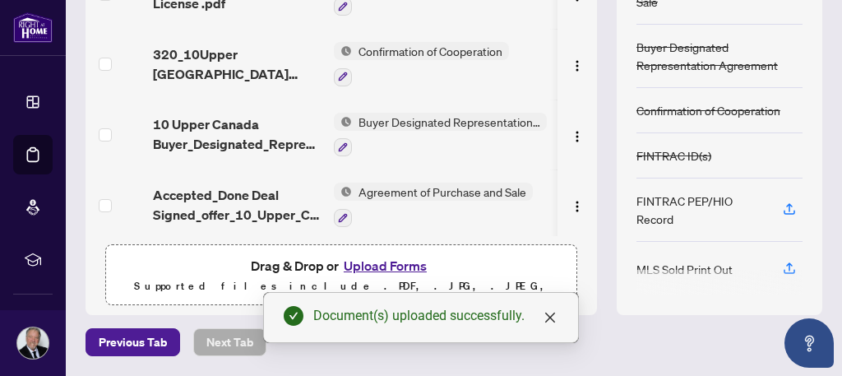
click at [729, 137] on div "FINTRAC ID(s)" at bounding box center [719, 155] width 166 height 45
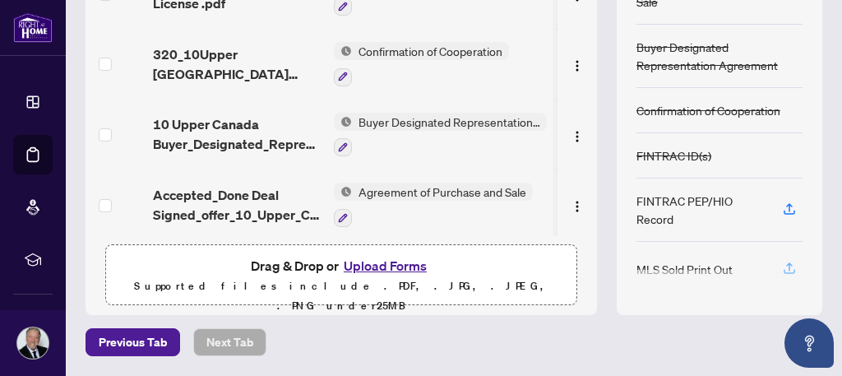
click at [782, 261] on icon "button" at bounding box center [789, 268] width 15 height 15
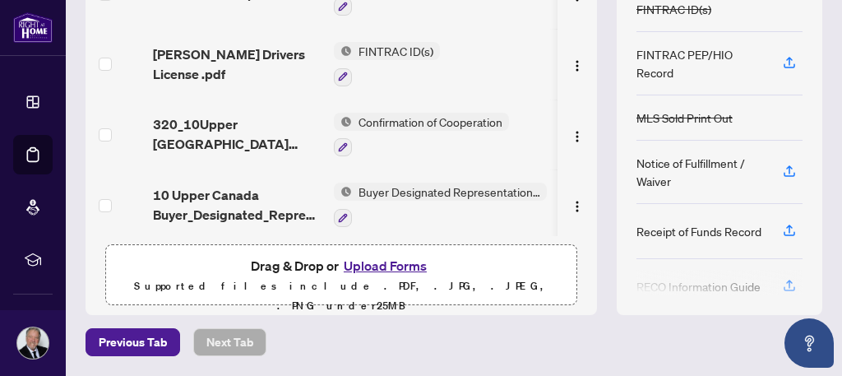
scroll to position [150, 0]
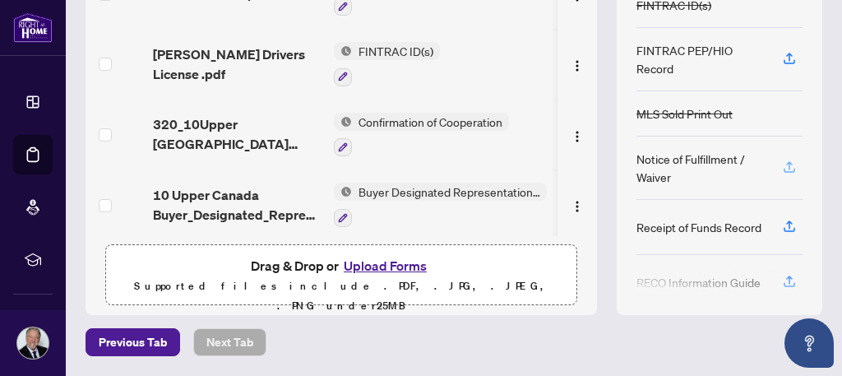
click at [782, 160] on icon "button" at bounding box center [789, 167] width 15 height 15
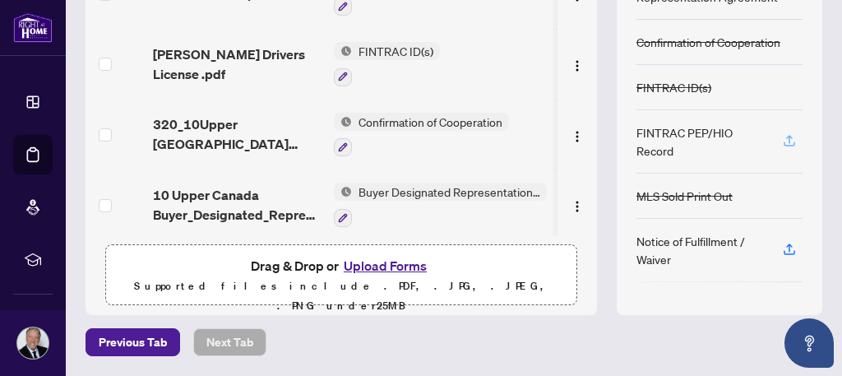
click at [782, 133] on icon "button" at bounding box center [789, 140] width 15 height 15
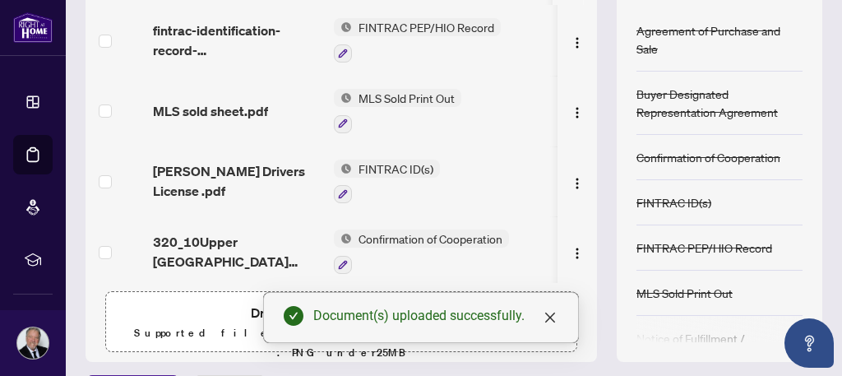
scroll to position [184, 0]
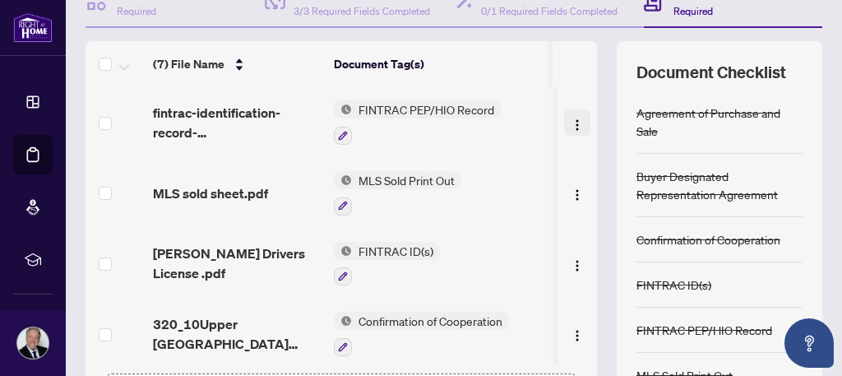
click at [571, 132] on img "button" at bounding box center [577, 124] width 13 height 13
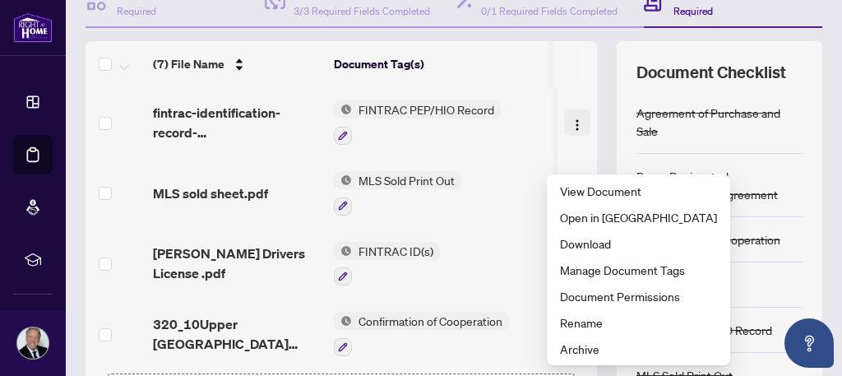
click at [571, 132] on img "button" at bounding box center [577, 124] width 13 height 13
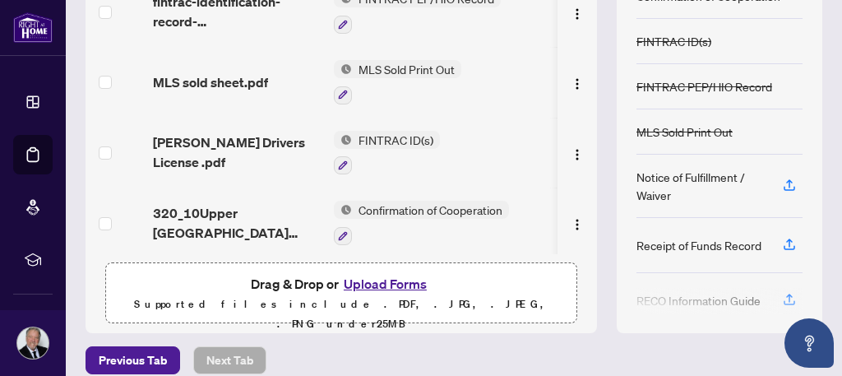
scroll to position [349, 0]
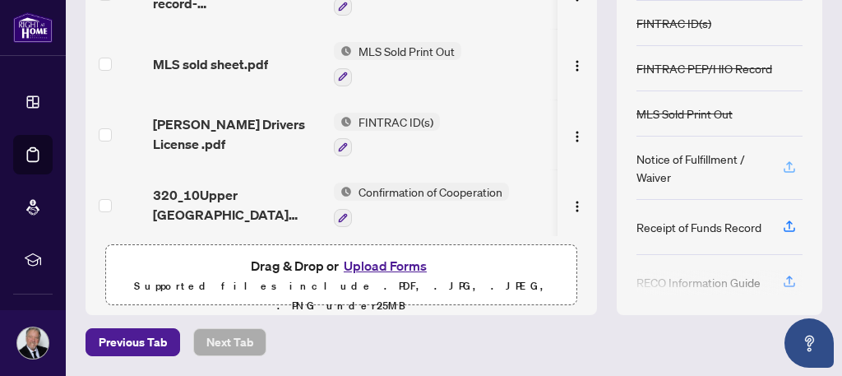
click at [782, 160] on icon "button" at bounding box center [789, 167] width 15 height 15
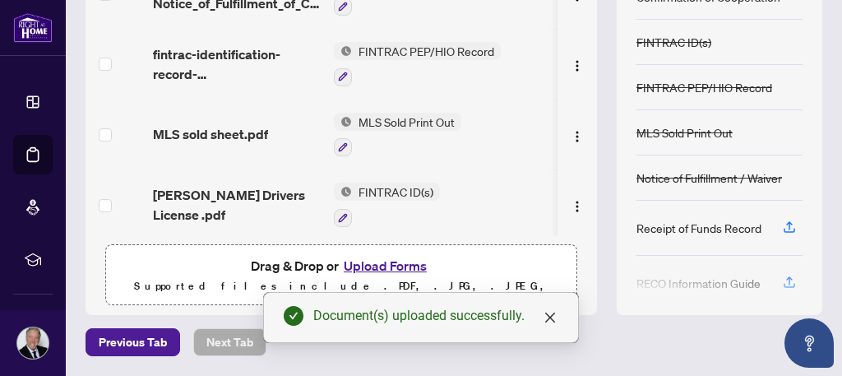
scroll to position [114, 0]
click at [786, 220] on icon "button" at bounding box center [789, 224] width 7 height 8
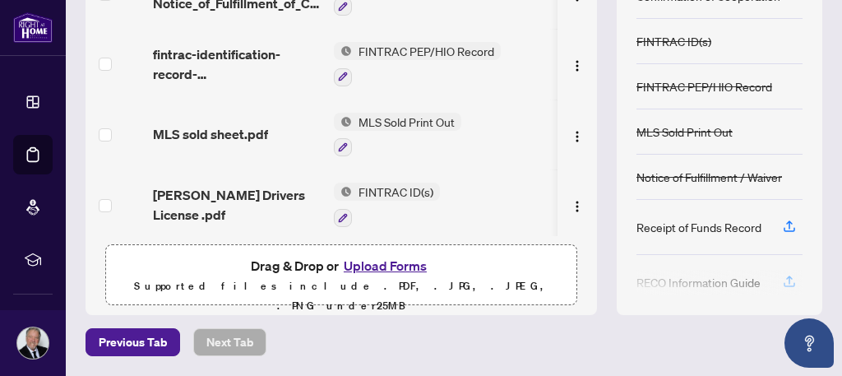
click at [786, 275] on icon "button" at bounding box center [789, 279] width 7 height 8
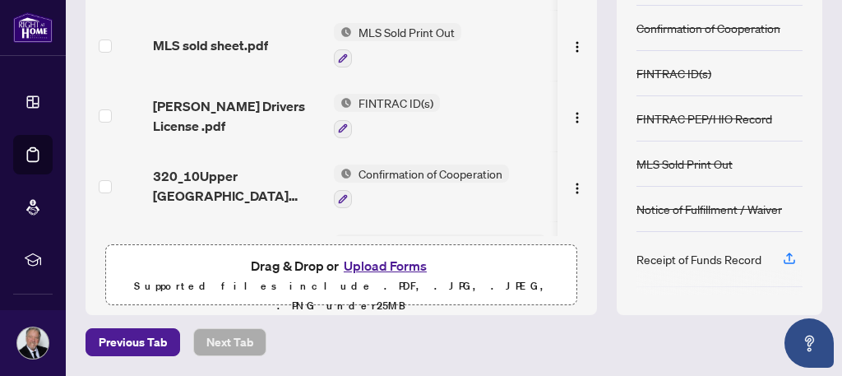
scroll to position [164, 0]
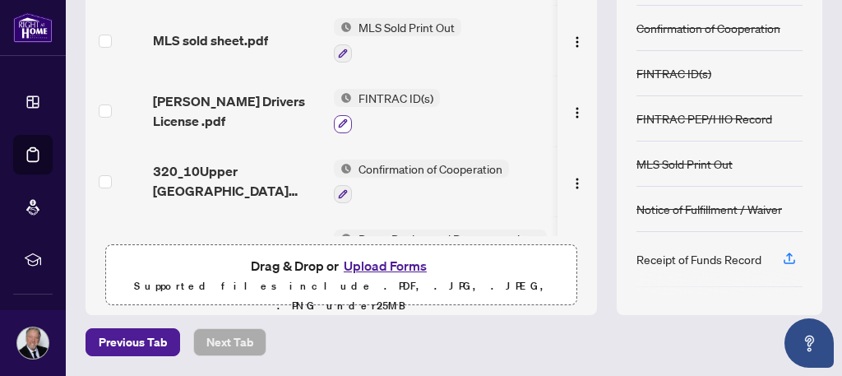
click at [342, 119] on icon "button" at bounding box center [343, 123] width 10 height 10
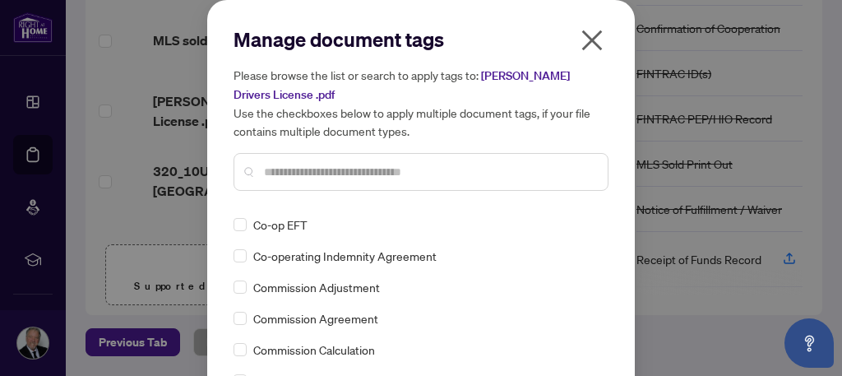
scroll to position [822, 0]
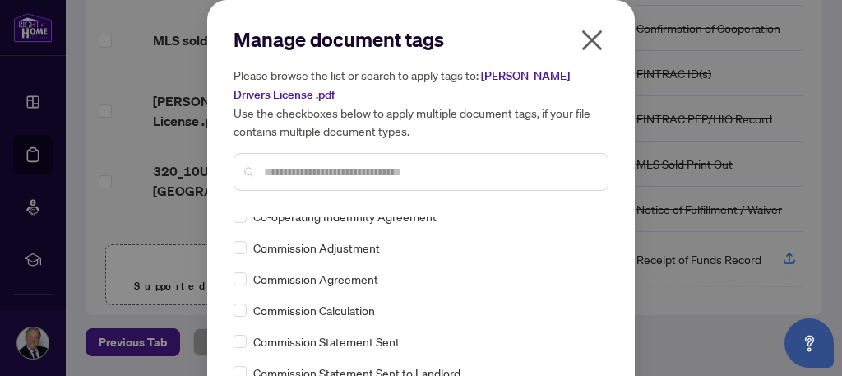
click at [586, 35] on icon "close" at bounding box center [592, 40] width 26 height 26
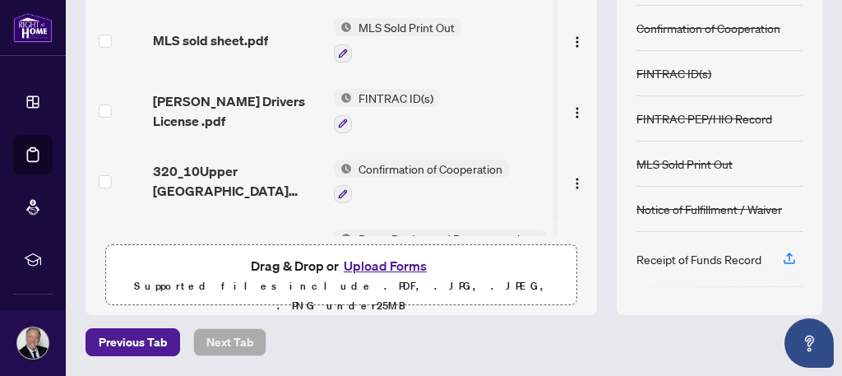
click at [352, 166] on span "Confirmation of Cooperation" at bounding box center [430, 169] width 157 height 18
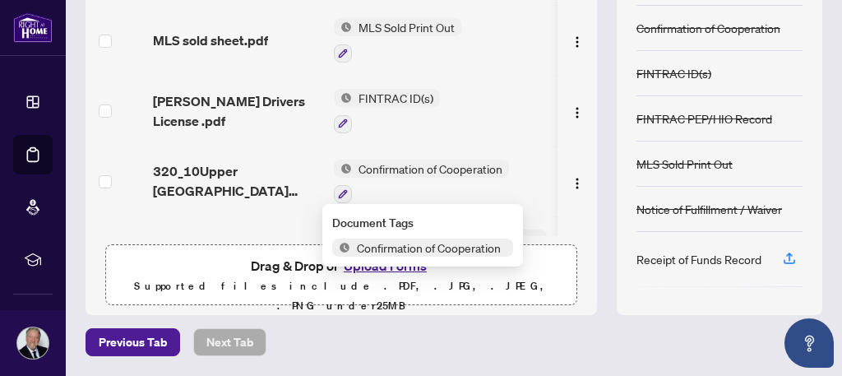
click at [352, 166] on span "Confirmation of Cooperation" at bounding box center [430, 169] width 157 height 18
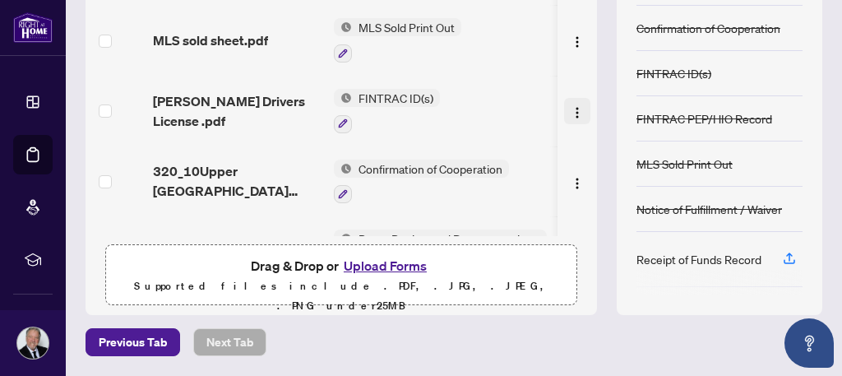
click at [571, 107] on img "button" at bounding box center [577, 112] width 13 height 13
click at [433, 138] on td "FINTRAC ID(s)" at bounding box center [440, 111] width 226 height 71
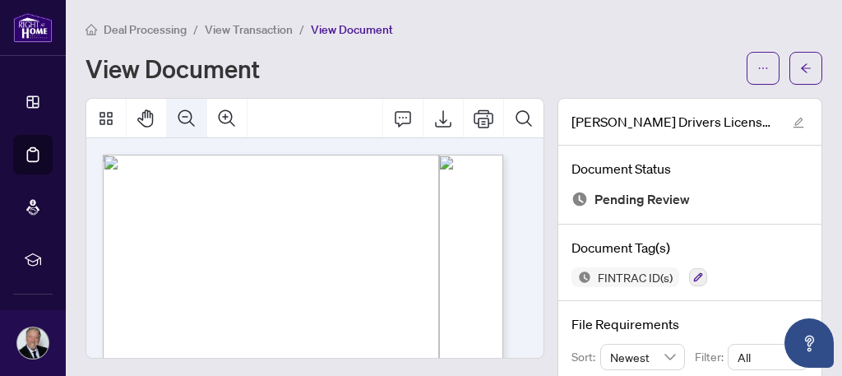
click at [185, 113] on icon "Zoom Out" at bounding box center [187, 119] width 20 height 20
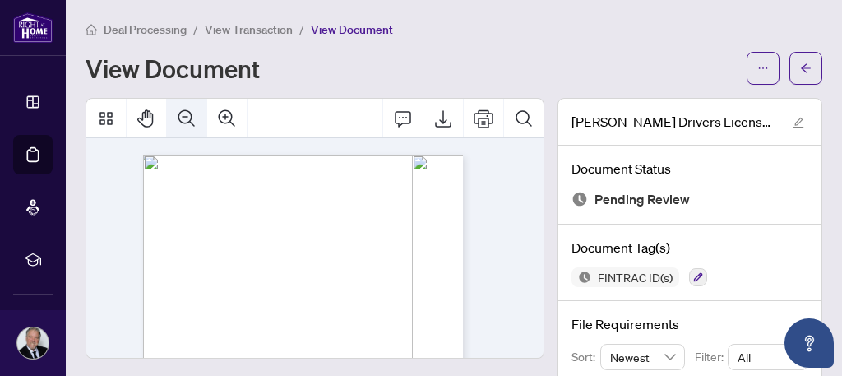
click at [185, 113] on icon "Zoom Out" at bounding box center [187, 119] width 20 height 20
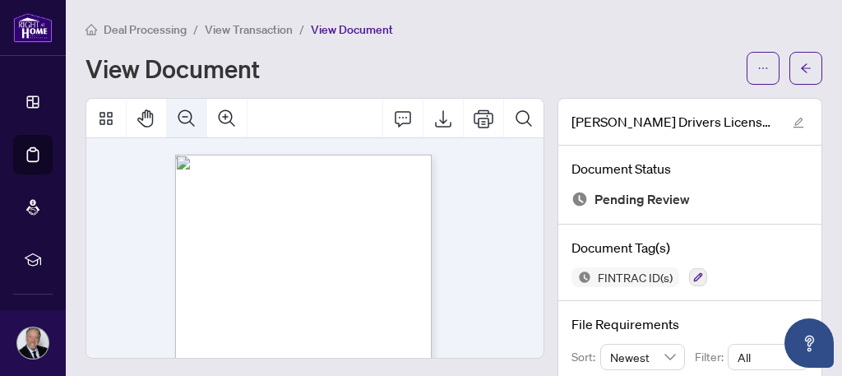
click at [185, 113] on icon "Zoom Out" at bounding box center [187, 119] width 20 height 20
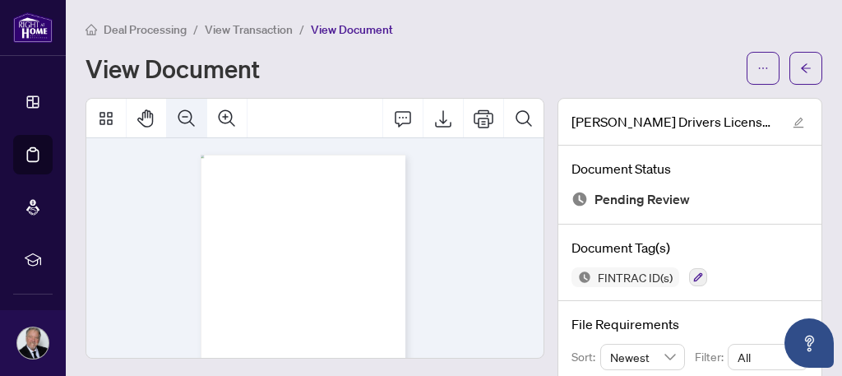
click at [185, 113] on icon "Zoom Out" at bounding box center [187, 119] width 20 height 20
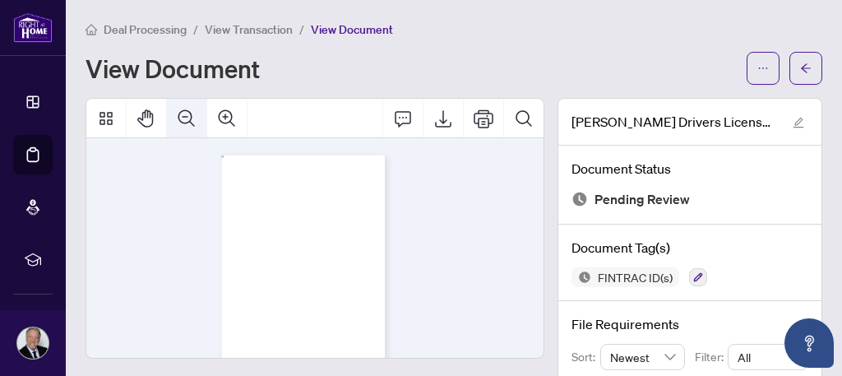
click at [185, 113] on icon "Zoom Out" at bounding box center [187, 119] width 20 height 20
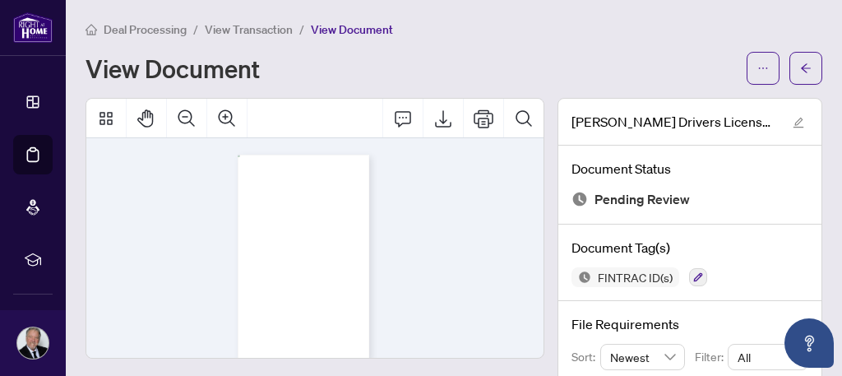
scroll to position [73, 0]
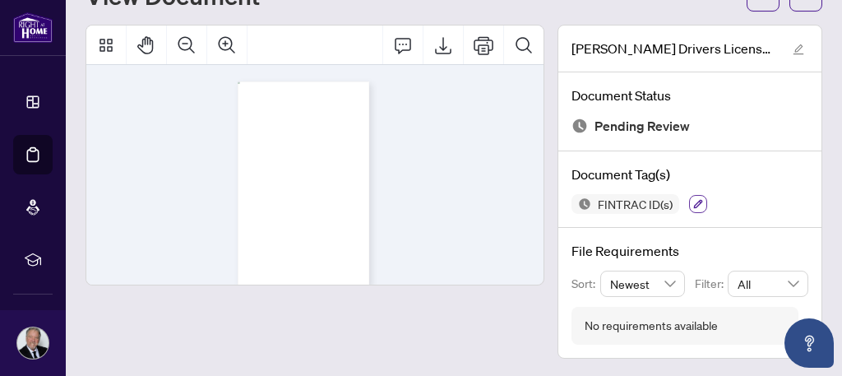
click at [693, 199] on icon "button" at bounding box center [698, 204] width 10 height 10
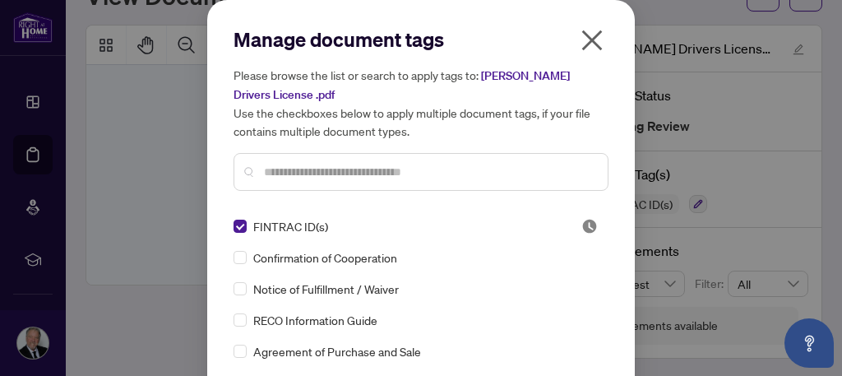
click at [585, 35] on icon "close" at bounding box center [592, 40] width 26 height 26
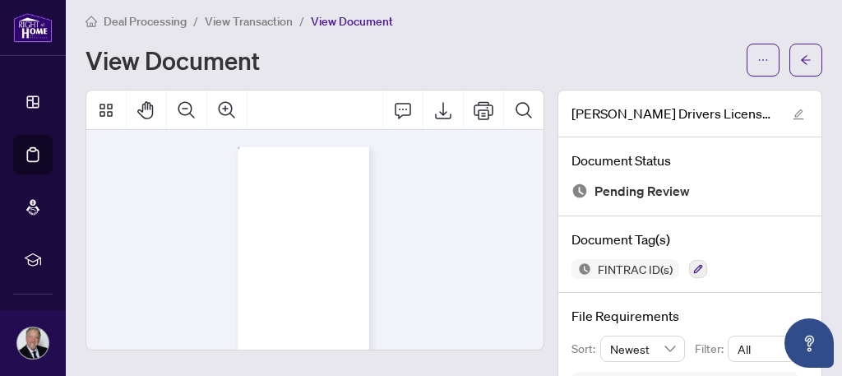
scroll to position [0, 0]
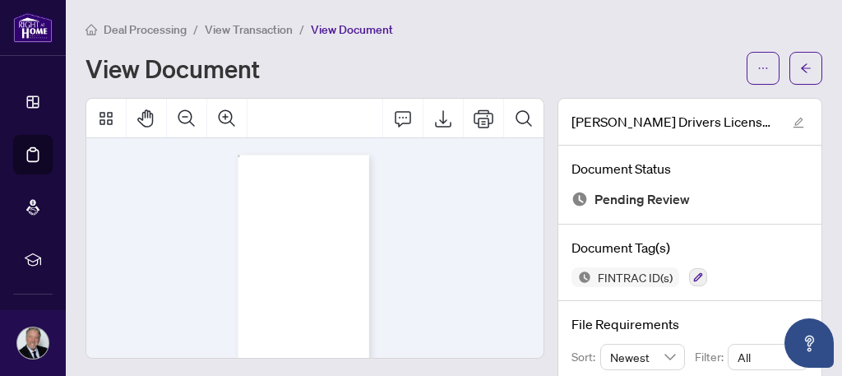
click at [262, 28] on span "View Transaction" at bounding box center [249, 29] width 88 height 15
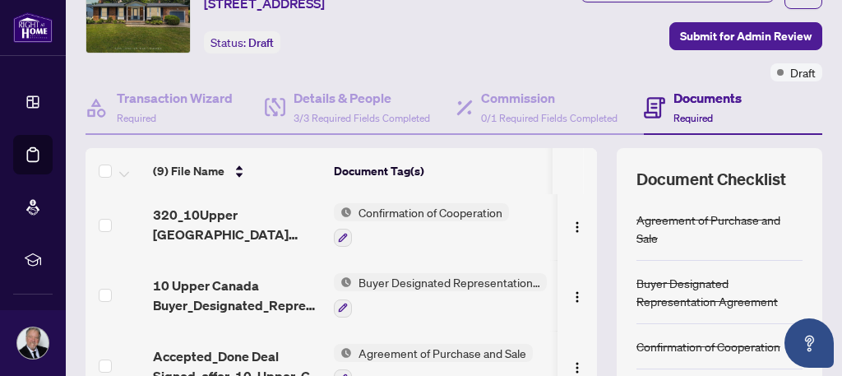
scroll to position [82, 0]
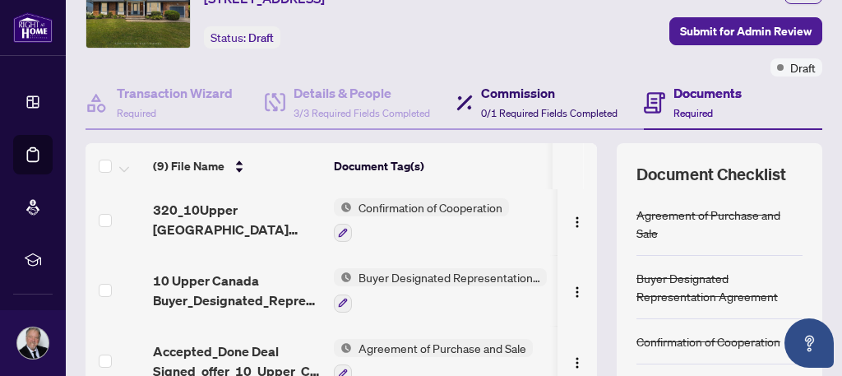
click at [493, 103] on h4 "Commission" at bounding box center [549, 93] width 136 height 20
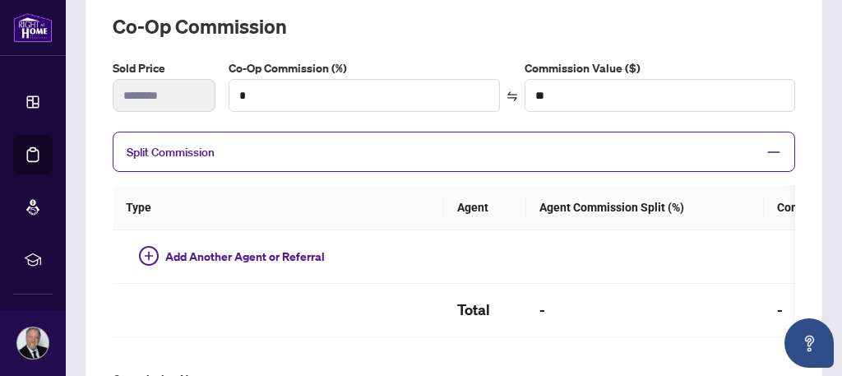
scroll to position [247, 0]
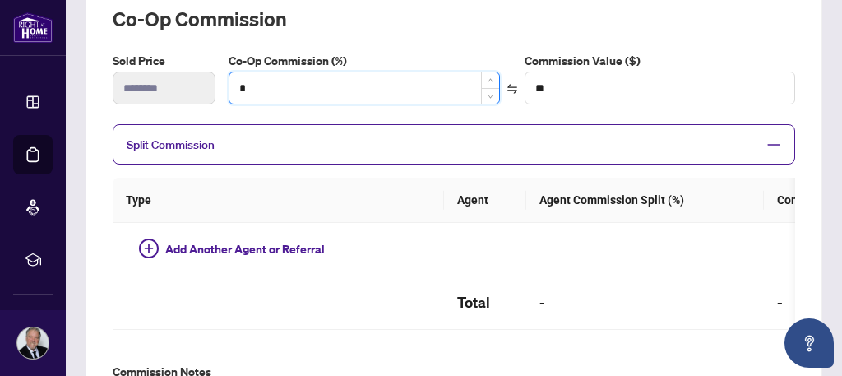
click at [271, 104] on input "*" at bounding box center [364, 87] width 270 height 31
type input "**"
type input "*******"
type input "*"
type input "**"
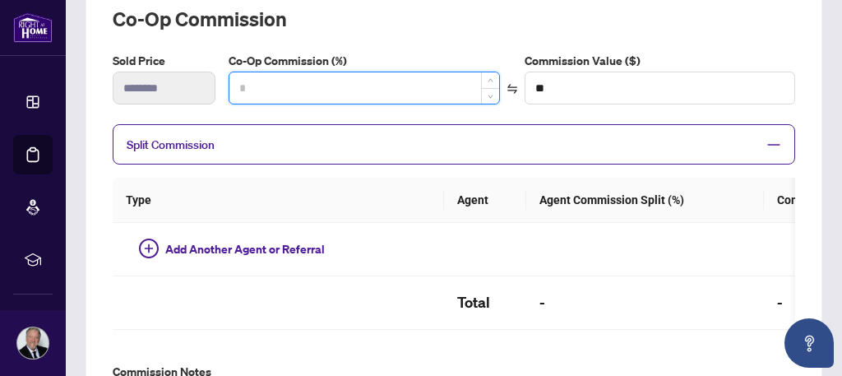
type input "*"
type input "*******"
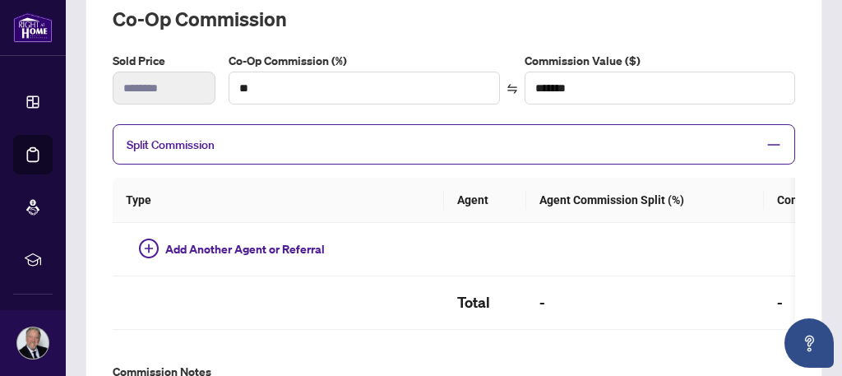
type input "*"
click at [332, 154] on span "Split Commission" at bounding box center [442, 144] width 630 height 19
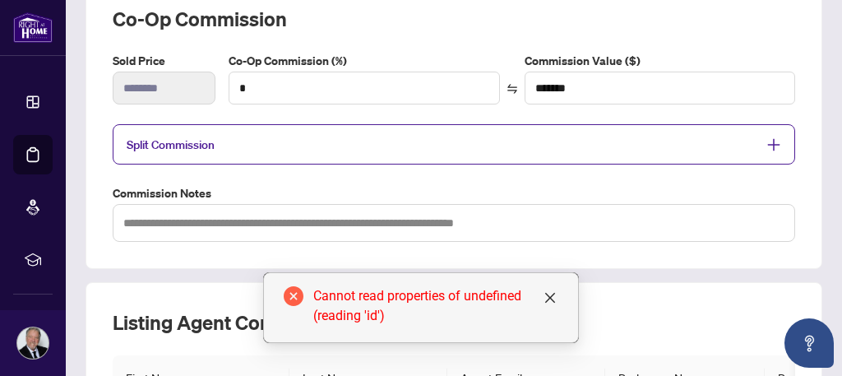
click at [332, 154] on span "Split Commission" at bounding box center [442, 144] width 630 height 19
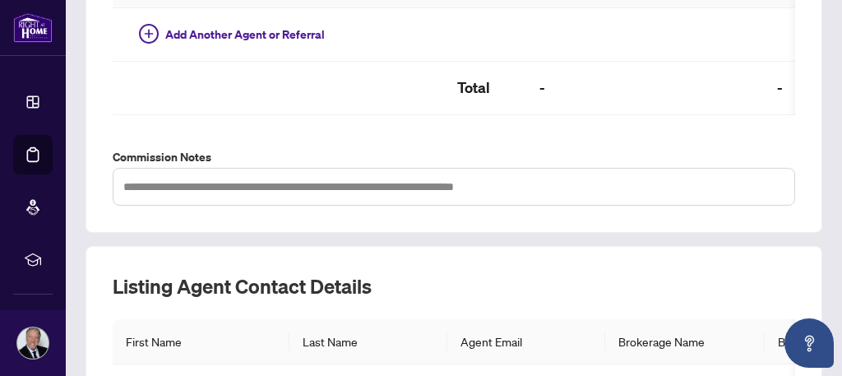
scroll to position [708, 0]
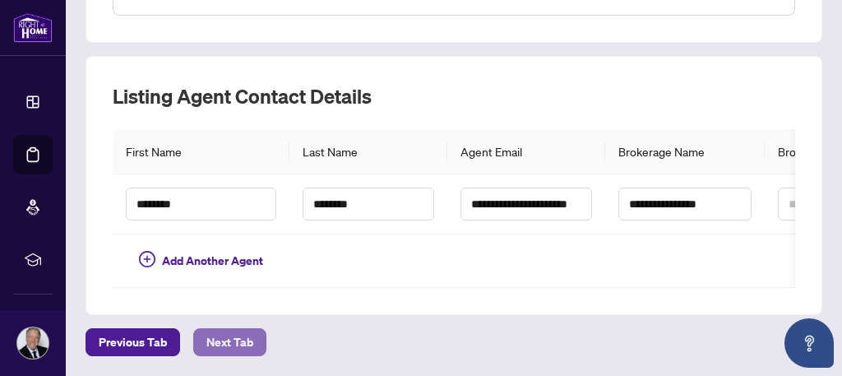
click at [234, 345] on span "Next Tab" at bounding box center [229, 342] width 47 height 26
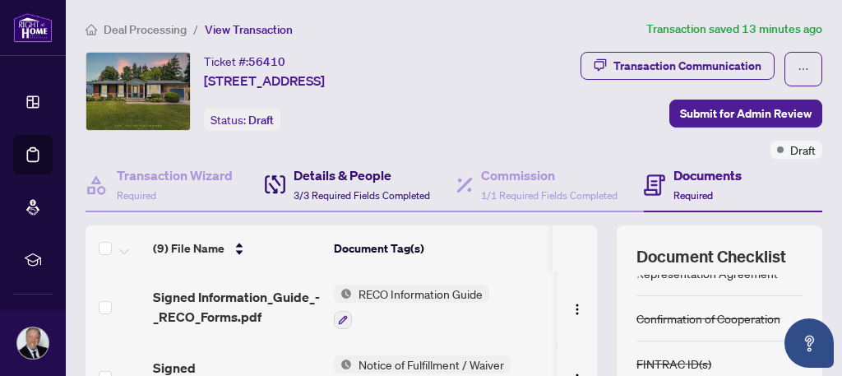
click at [330, 185] on h4 "Details & People" at bounding box center [362, 175] width 136 height 20
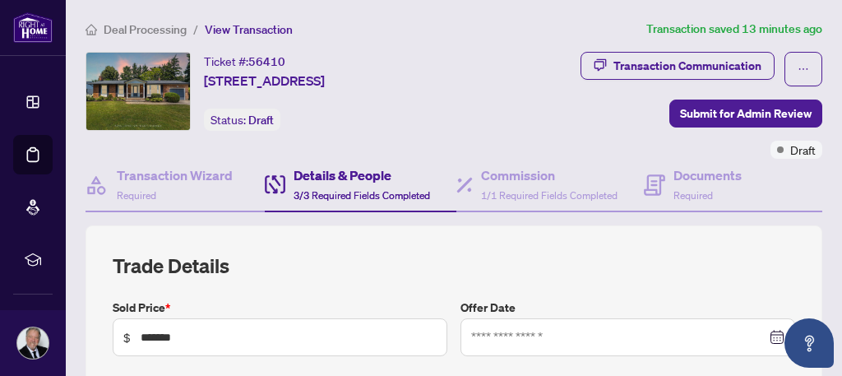
type input "**********"
click at [798, 75] on icon "ellipsis" at bounding box center [804, 69] width 12 height 12
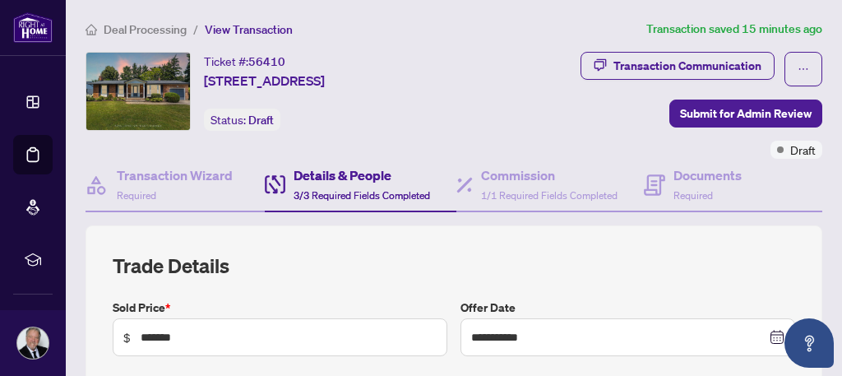
click at [613, 126] on div "Transaction Communication Submit for Admin Review Draft" at bounding box center [639, 105] width 367 height 107
click at [325, 127] on div "Ticket #: 56410 [STREET_ADDRESS] Status: Draft" at bounding box center [264, 91] width 121 height 79
click at [140, 185] on h4 "Transaction Wizard" at bounding box center [175, 175] width 116 height 20
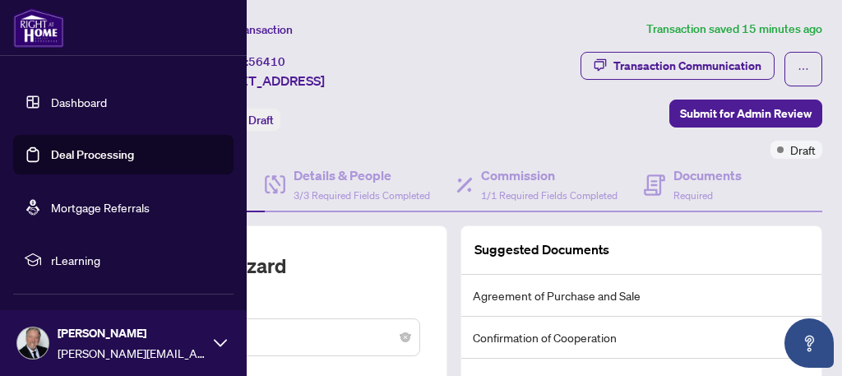
click at [83, 99] on link "Dashboard" at bounding box center [79, 102] width 56 height 15
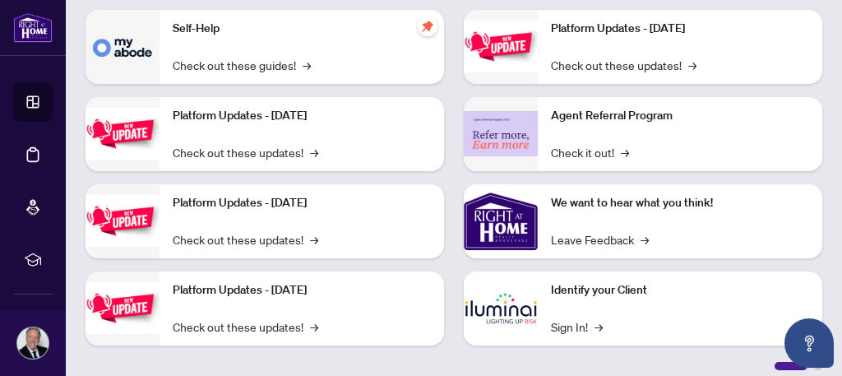
scroll to position [354, 0]
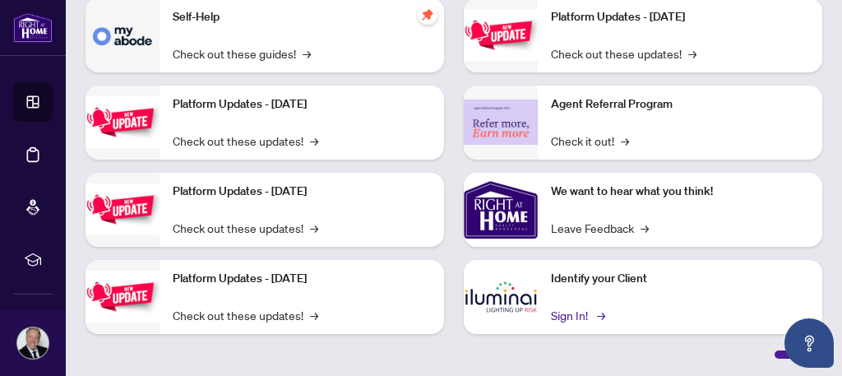
click at [569, 313] on link "Sign In! →" at bounding box center [577, 315] width 52 height 18
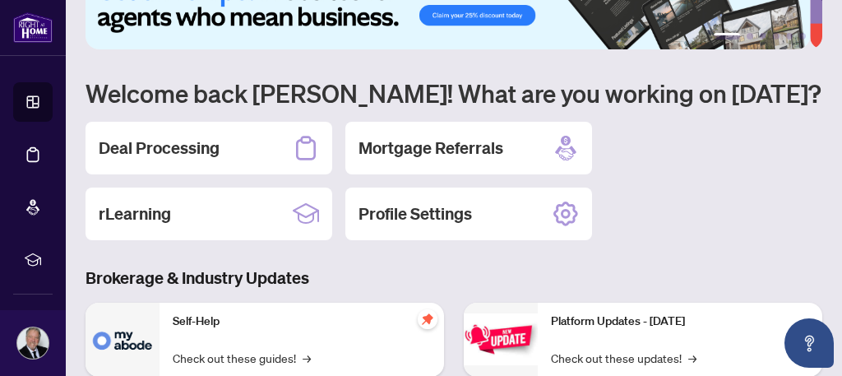
scroll to position [0, 0]
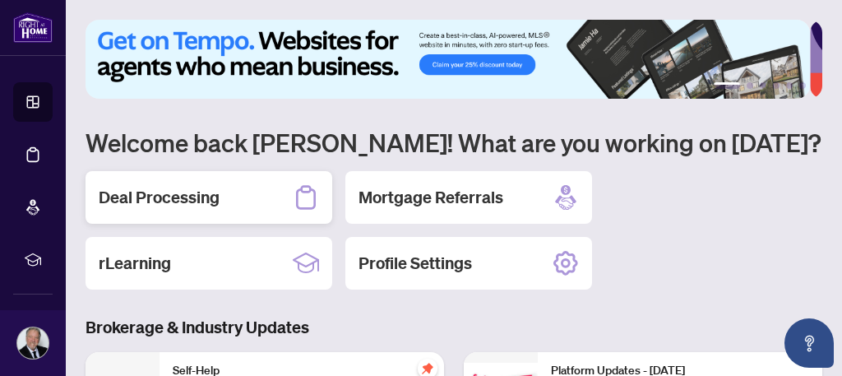
click at [188, 198] on h2 "Deal Processing" at bounding box center [159, 197] width 121 height 23
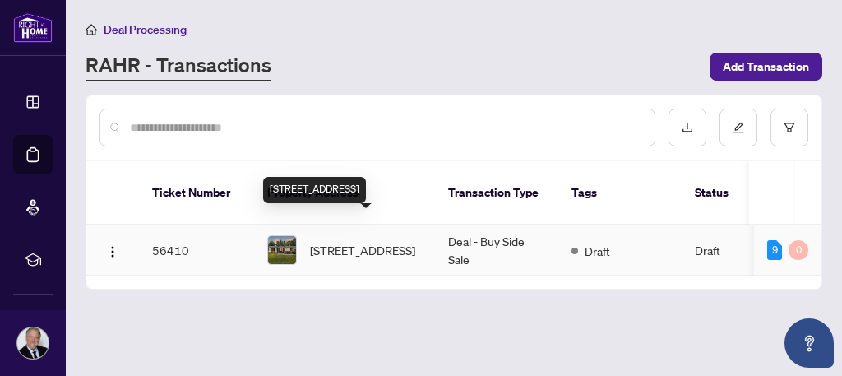
click at [335, 241] on span "[STREET_ADDRESS]" at bounding box center [362, 250] width 105 height 18
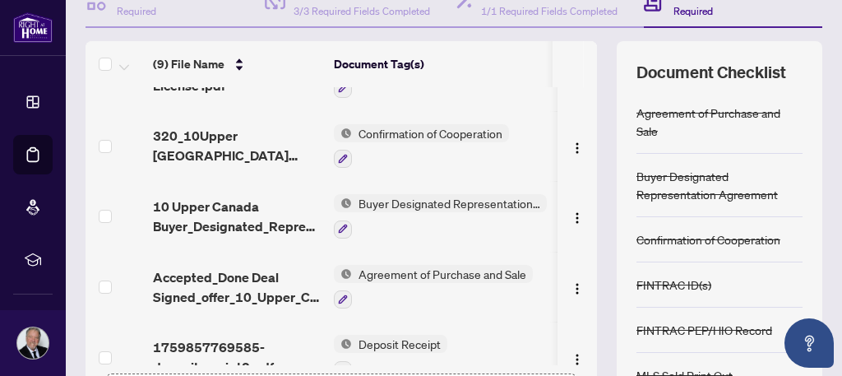
scroll to position [247, 0]
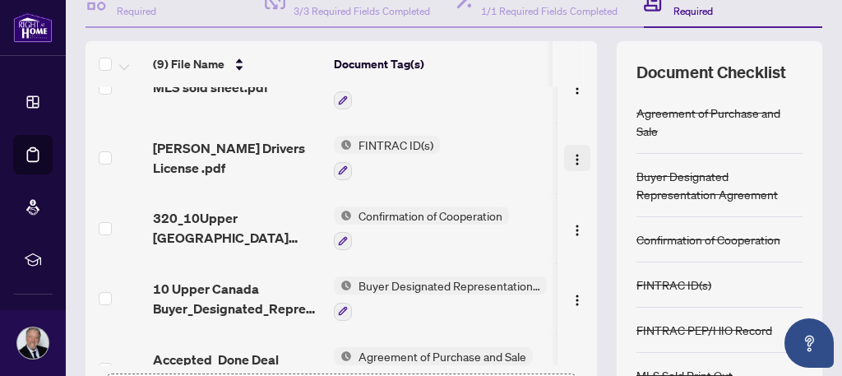
click at [571, 166] on img "button" at bounding box center [577, 159] width 13 height 13
click at [427, 180] on div at bounding box center [387, 170] width 106 height 20
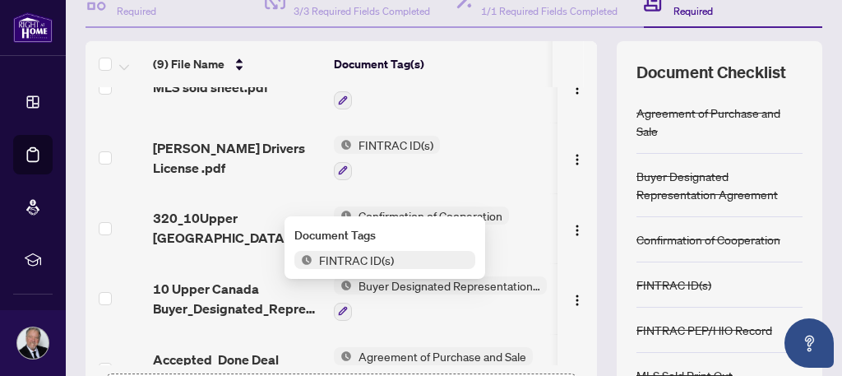
click at [497, 183] on td "FINTRAC ID(s)" at bounding box center [440, 158] width 226 height 71
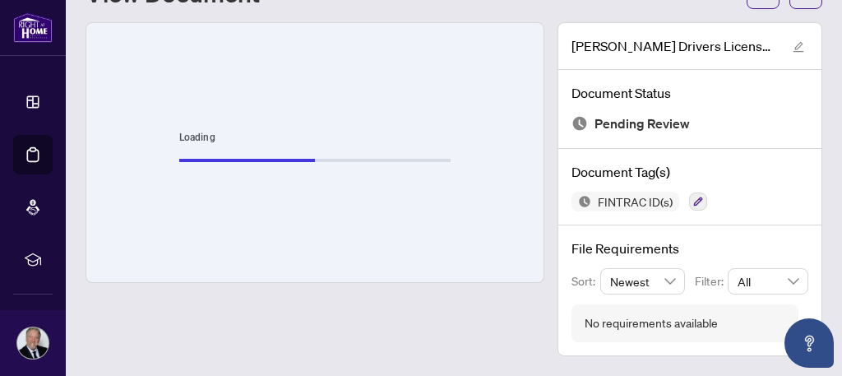
scroll to position [73, 0]
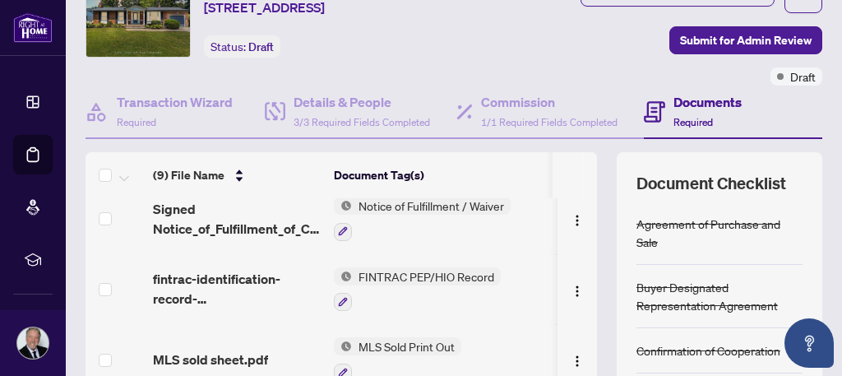
scroll to position [82, 0]
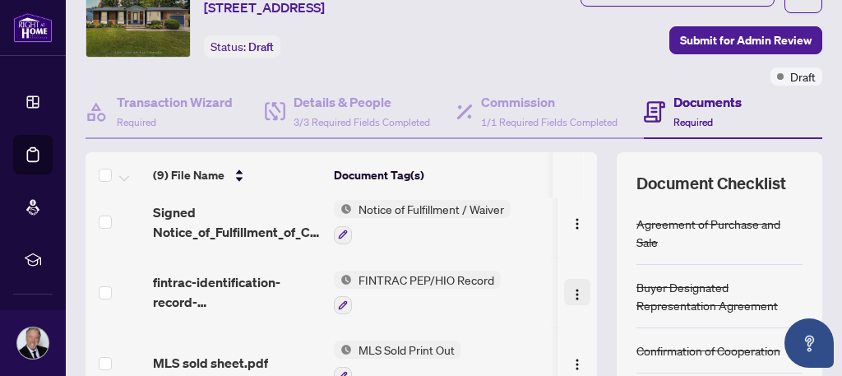
click at [571, 301] on img "button" at bounding box center [577, 294] width 13 height 13
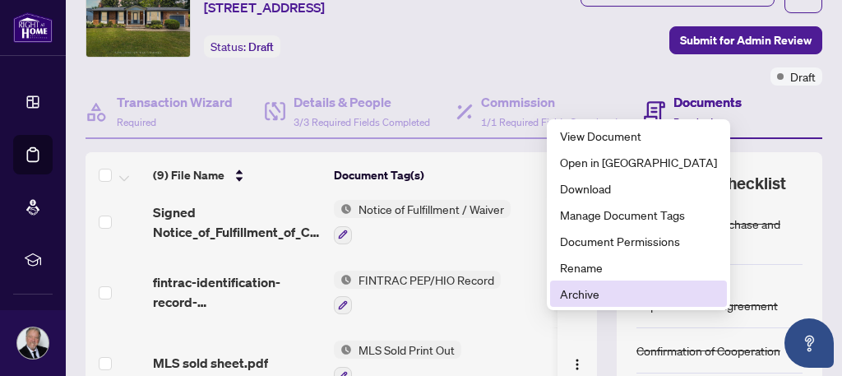
click at [582, 296] on span "Archive" at bounding box center [638, 293] width 157 height 18
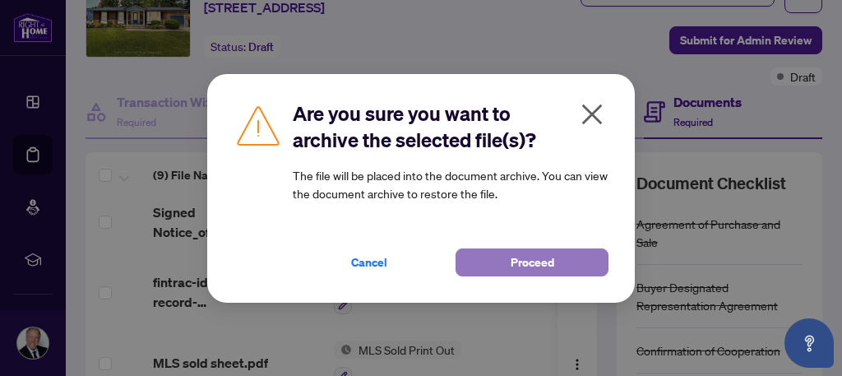
click at [534, 261] on span "Proceed" at bounding box center [533, 262] width 44 height 26
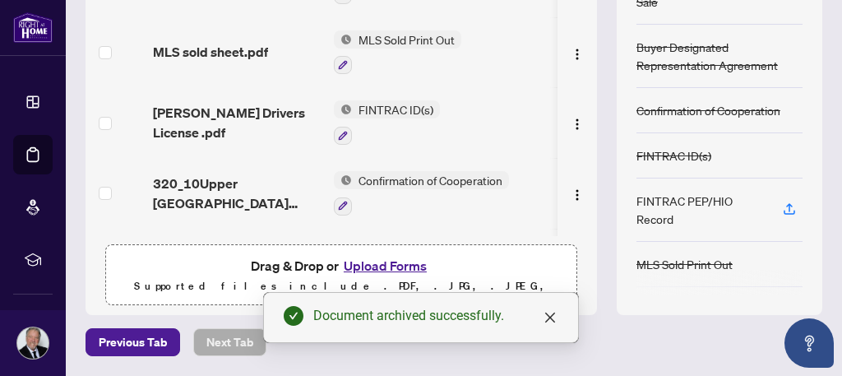
scroll to position [320, 0]
click at [786, 211] on icon "button" at bounding box center [789, 207] width 7 height 8
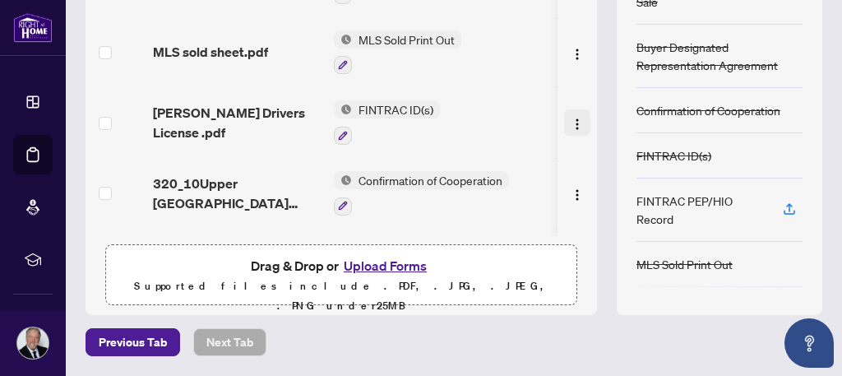
click at [571, 131] on img "button" at bounding box center [577, 124] width 13 height 13
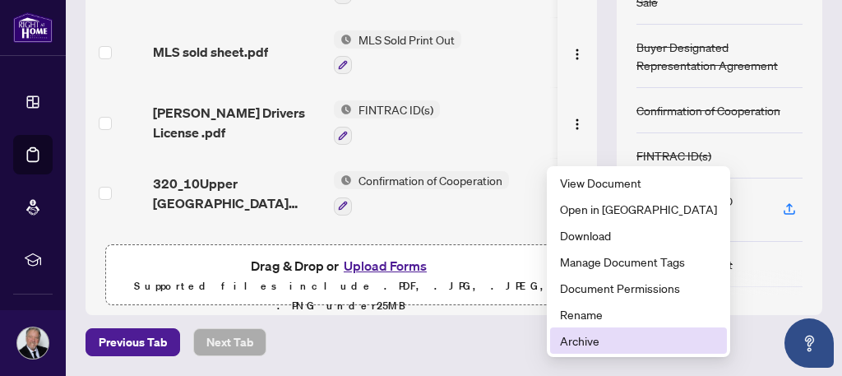
click at [581, 338] on span "Archive" at bounding box center [638, 340] width 157 height 18
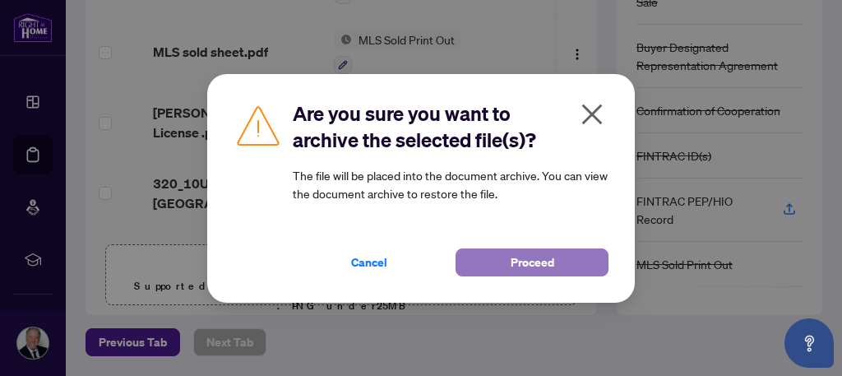
click at [530, 265] on span "Proceed" at bounding box center [533, 262] width 44 height 26
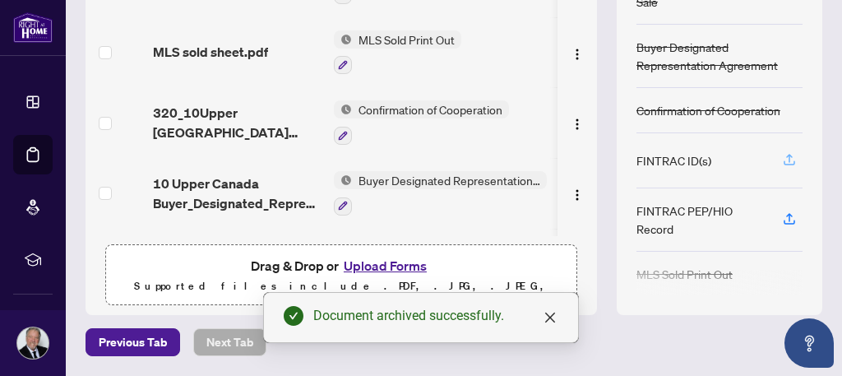
click at [786, 162] on icon "button" at bounding box center [789, 158] width 7 height 8
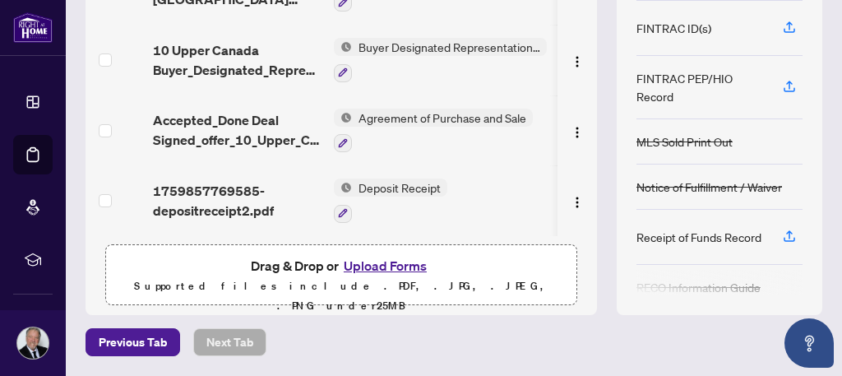
scroll to position [349, 0]
click at [374, 264] on button "Upload Forms" at bounding box center [385, 265] width 93 height 21
click at [358, 266] on button "Upload Forms" at bounding box center [385, 265] width 93 height 21
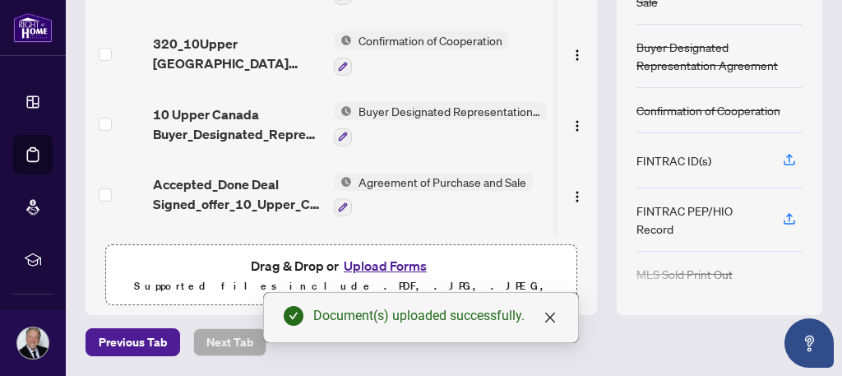
click at [380, 264] on button "Upload Forms" at bounding box center [385, 265] width 93 height 21
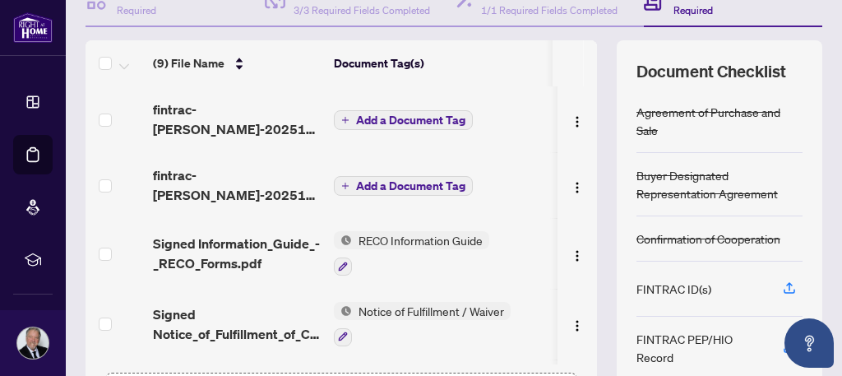
scroll to position [184, 0]
click at [413, 127] on span "Add a Document Tag" at bounding box center [410, 121] width 109 height 12
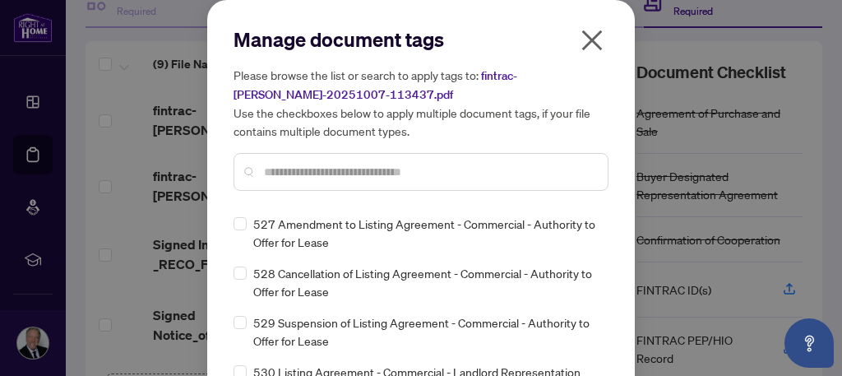
scroll to position [132, 0]
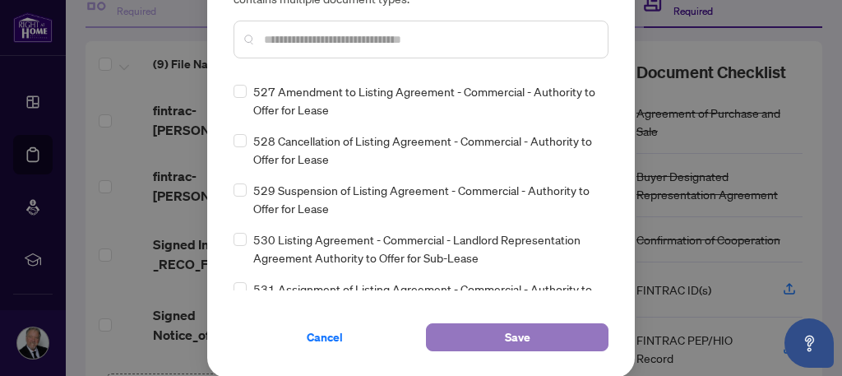
click at [558, 332] on button "Save" at bounding box center [517, 337] width 183 height 28
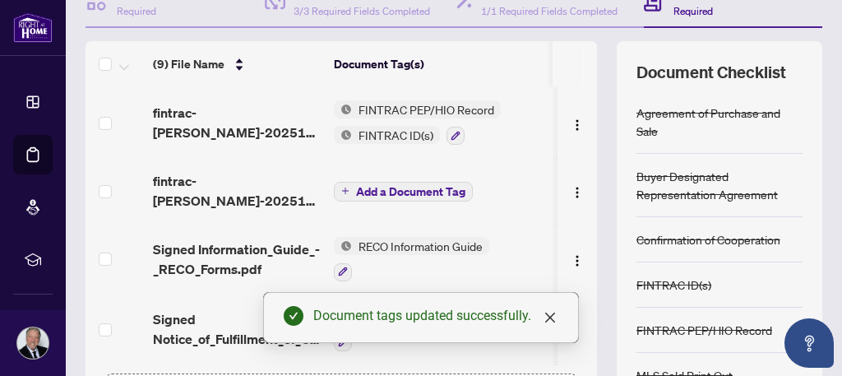
click at [373, 197] on span "Add a Document Tag" at bounding box center [410, 192] width 109 height 12
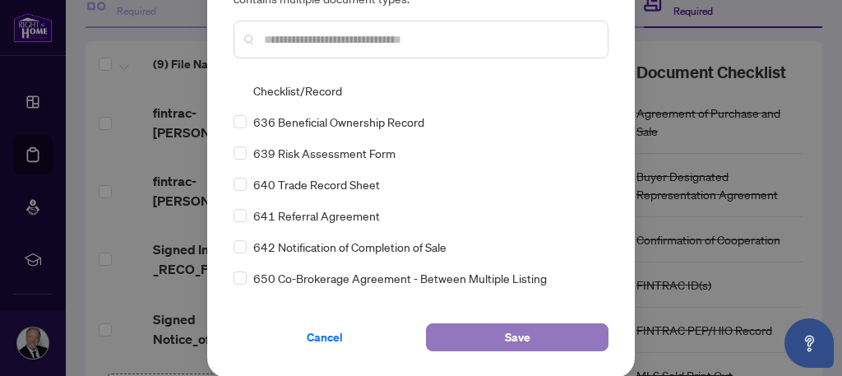
click at [547, 333] on button "Save" at bounding box center [517, 337] width 183 height 28
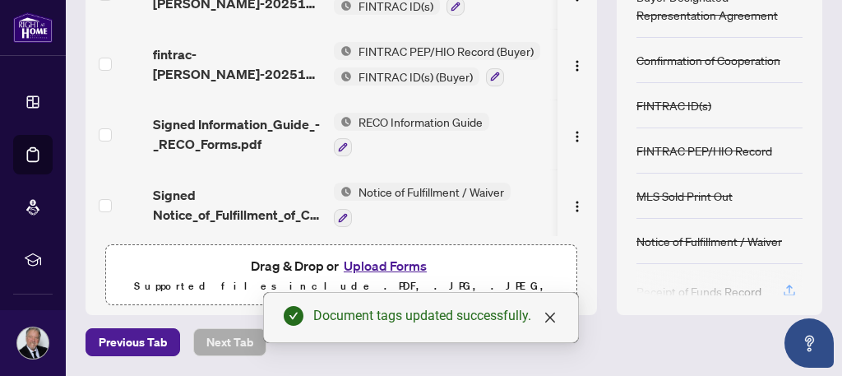
scroll to position [105, 0]
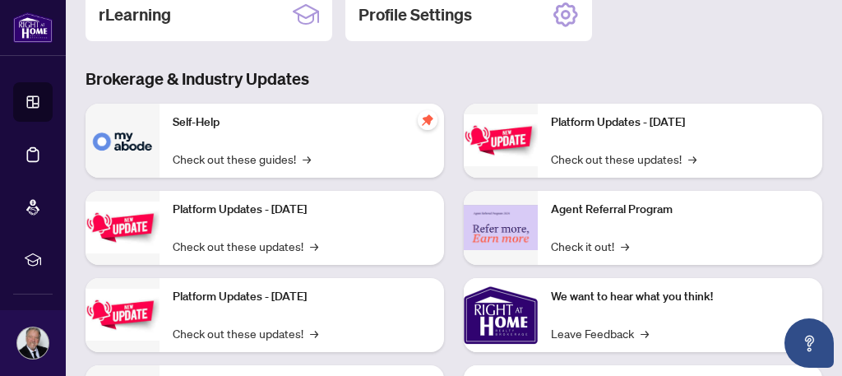
scroll to position [354, 0]
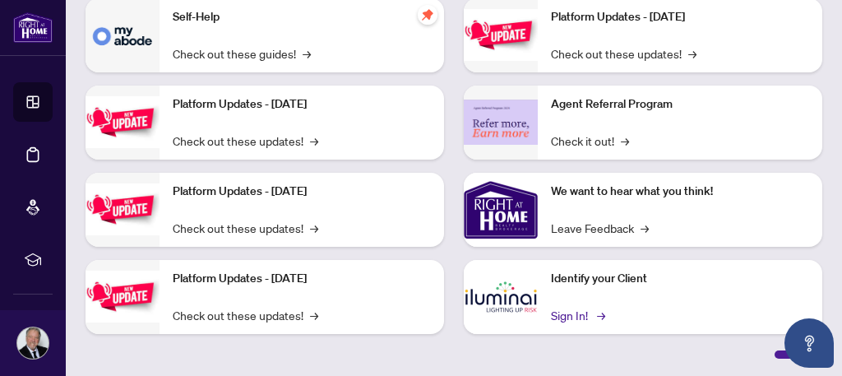
click at [562, 312] on link "Sign In! →" at bounding box center [577, 315] width 52 height 18
